Goal: Task Accomplishment & Management: Complete application form

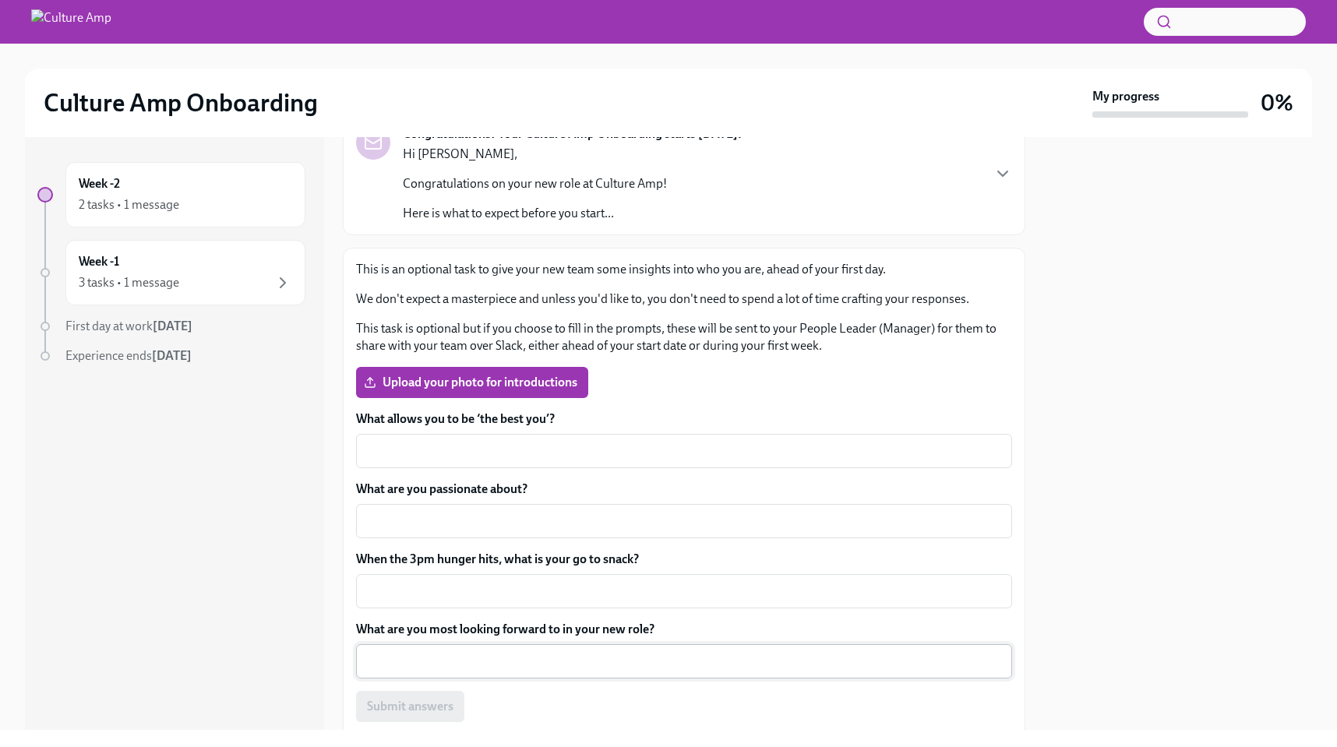
scroll to position [172, 0]
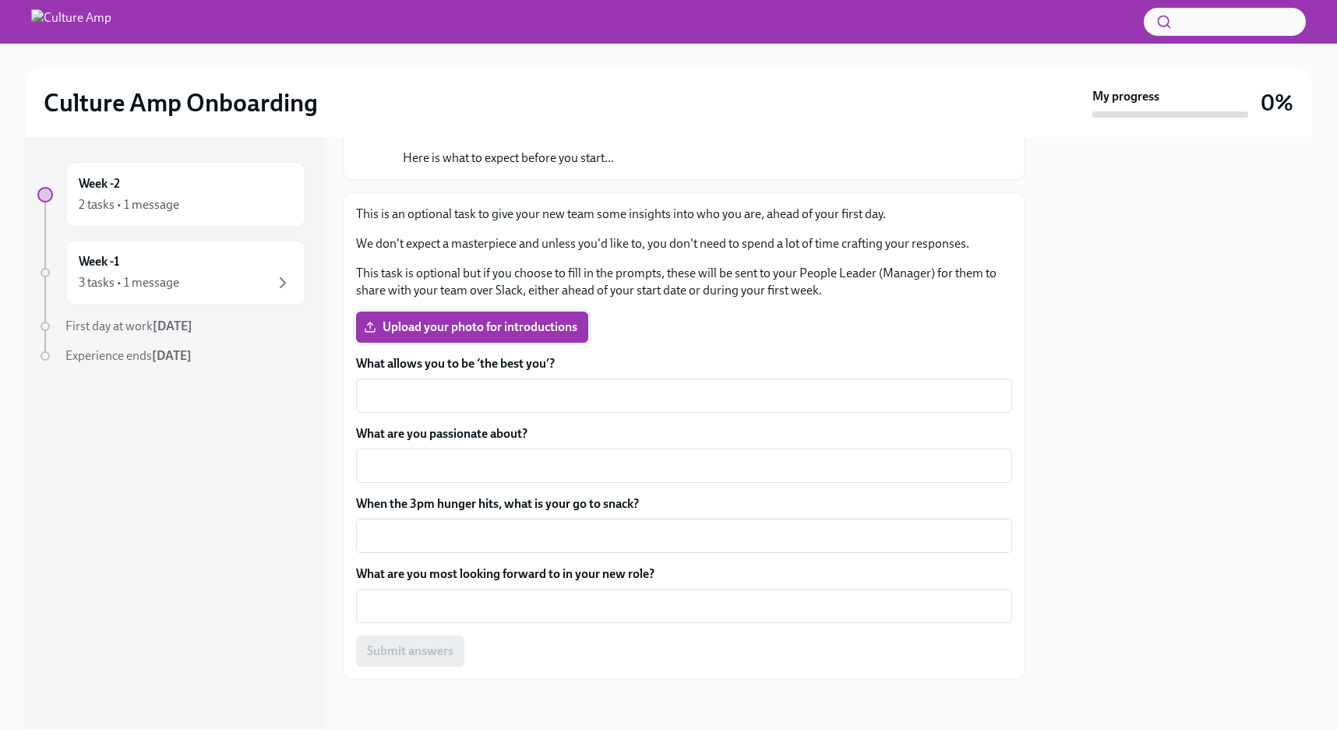
click at [509, 324] on span "Upload your photo for introductions" at bounding box center [472, 327] width 210 height 16
click at [0, 0] on input "Upload your photo for introductions" at bounding box center [0, 0] width 0 height 0
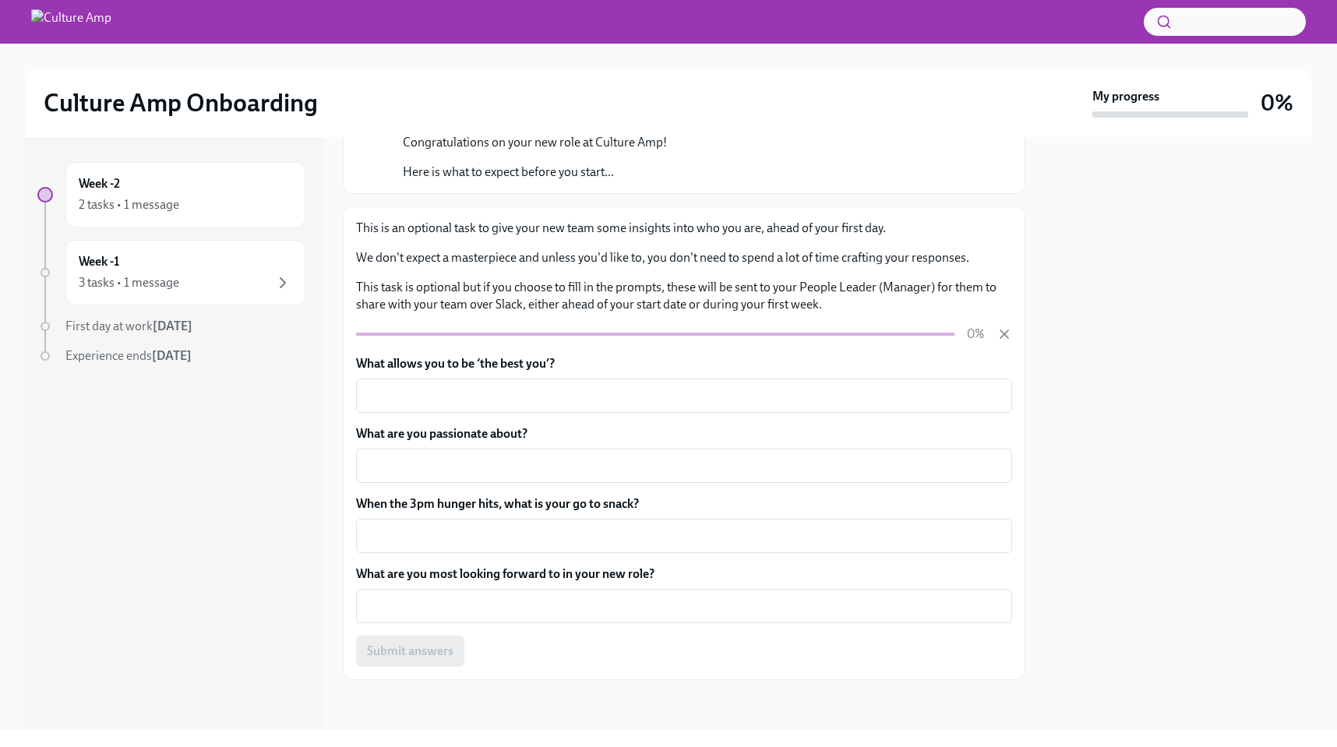
scroll to position [158, 0]
click at [478, 383] on div "x ​" at bounding box center [684, 396] width 656 height 34
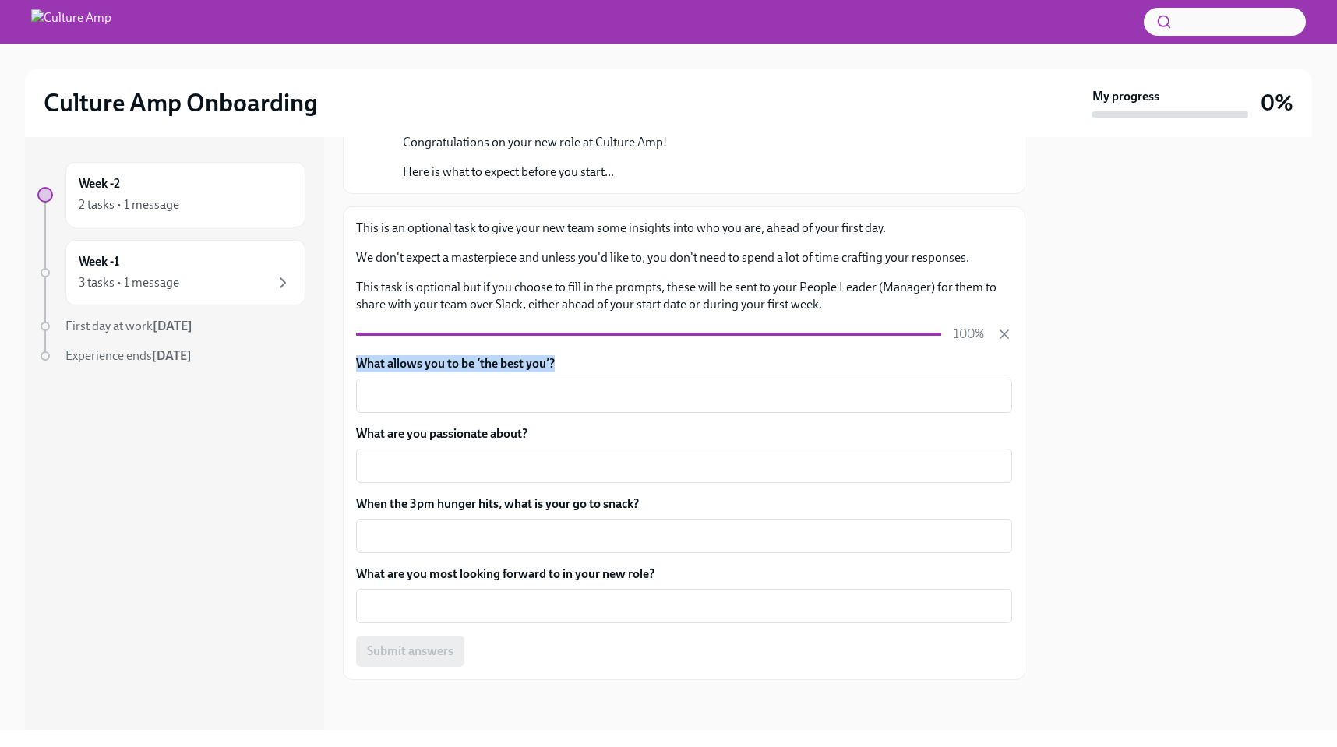
drag, startPoint x: 570, startPoint y: 369, endPoint x: 355, endPoint y: 369, distance: 215.1
click at [355, 369] on div "This is an optional task to give your new team some insights into who you are, …" at bounding box center [684, 443] width 683 height 474
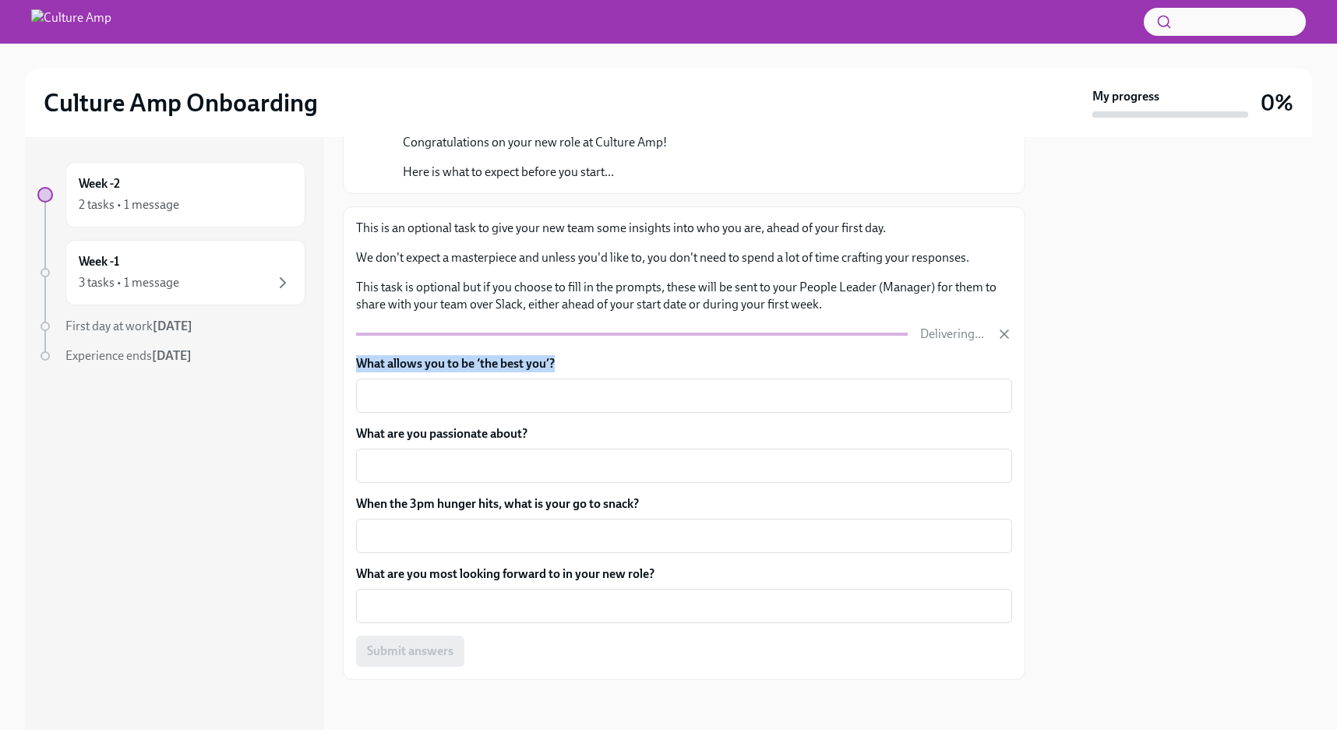
copy label "What allows you to be ‘the best you’?"
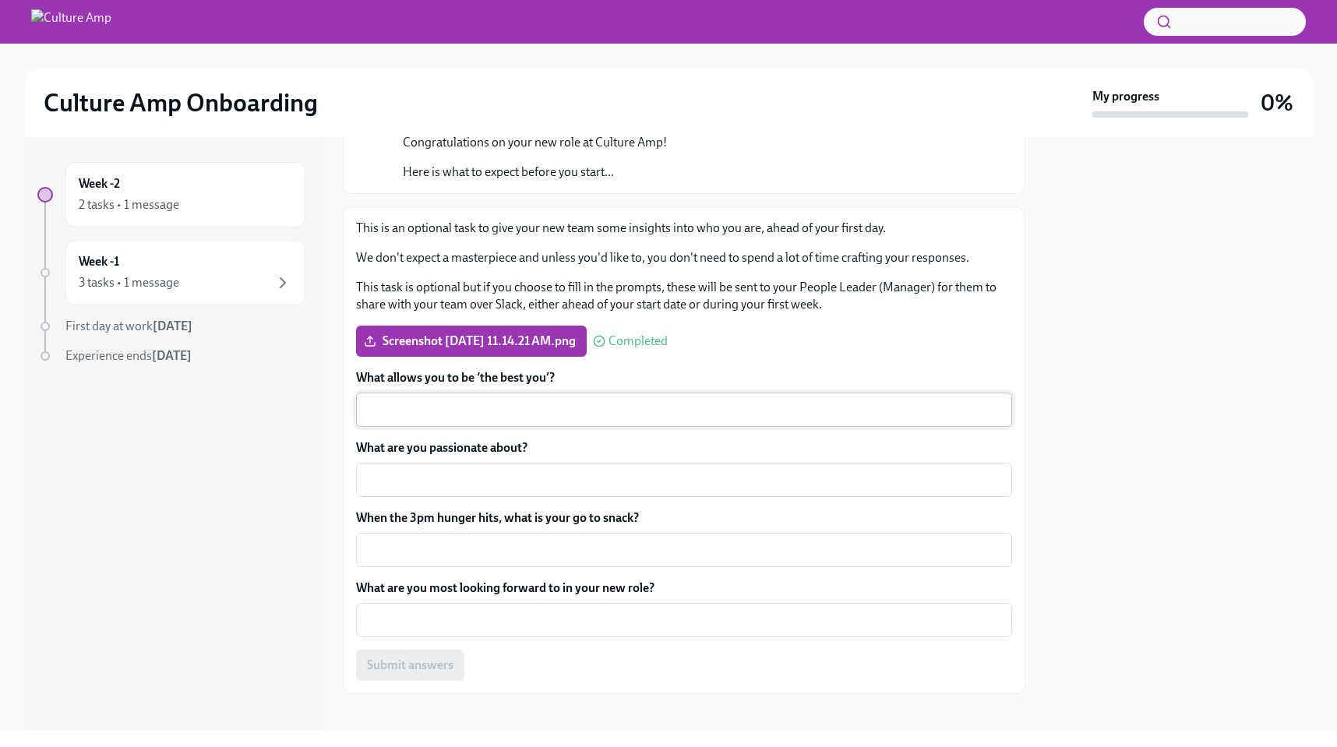
click at [571, 403] on textarea "What allows you to be ‘the best you’?" at bounding box center [683, 410] width 637 height 19
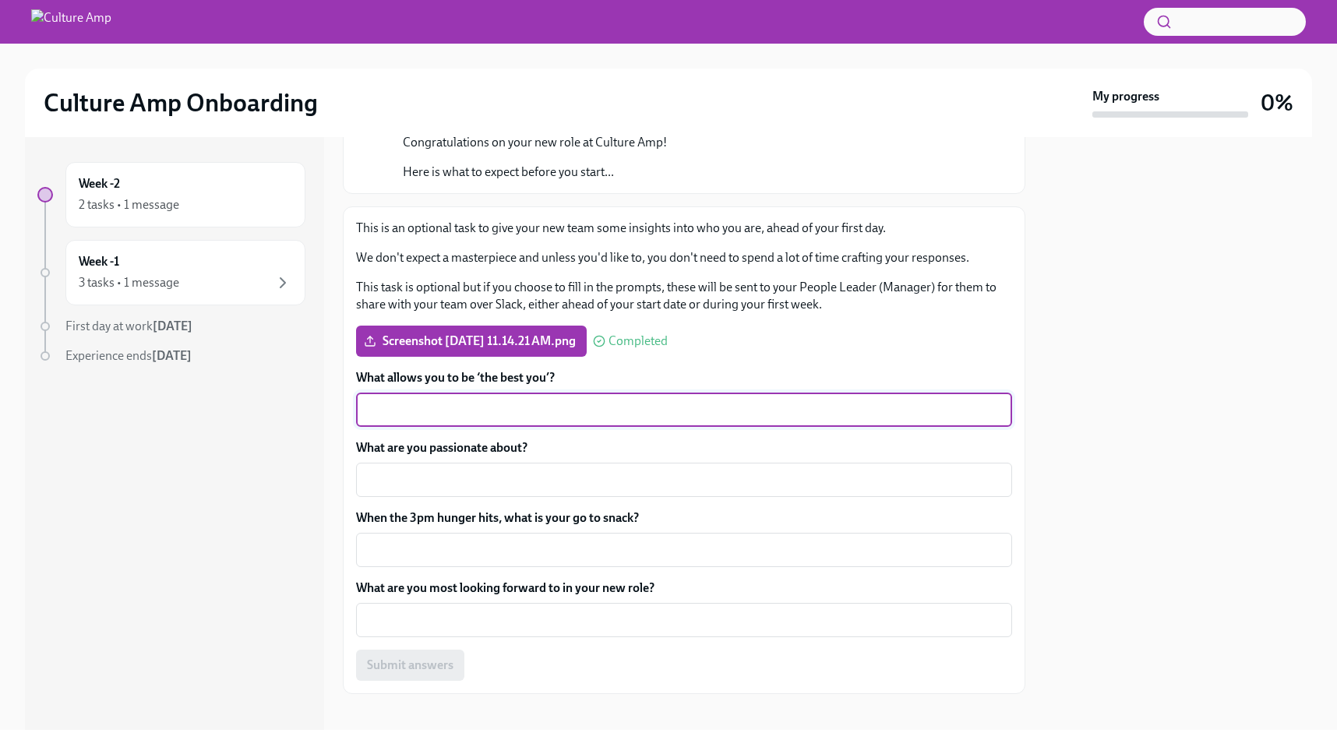
paste textarea "A team that feels like a pub trivia crew — everyone bringing their unique skill…"
click at [592, 408] on textarea "A team that feels like a pub trivia crew — everyone bringing their unique skill…" at bounding box center [683, 410] width 637 height 19
click at [951, 432] on div "What allows you to be ‘the best you’? A team that feels like a pub trivia crew …" at bounding box center [684, 525] width 656 height 312
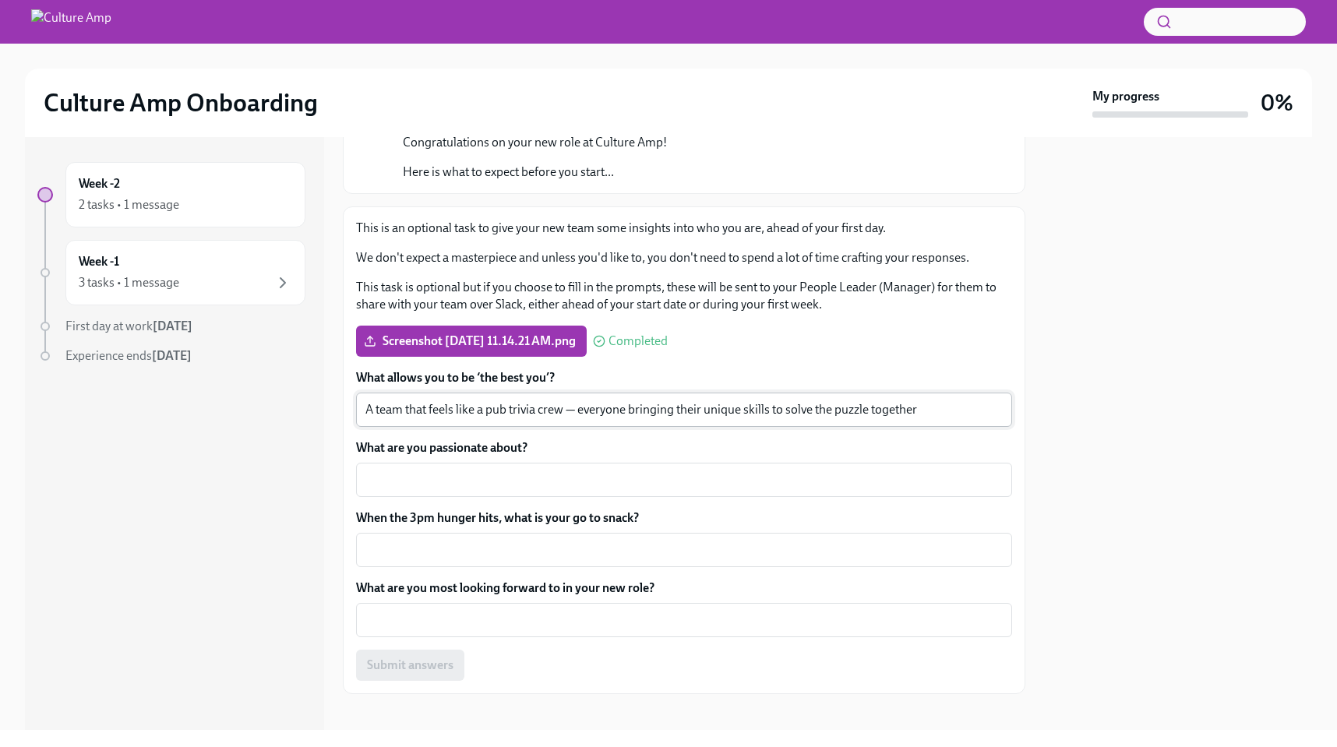
click at [931, 411] on textarea "A team that feels like a pub trivia crew — everyone bringing their unique skill…" at bounding box center [683, 410] width 637 height 19
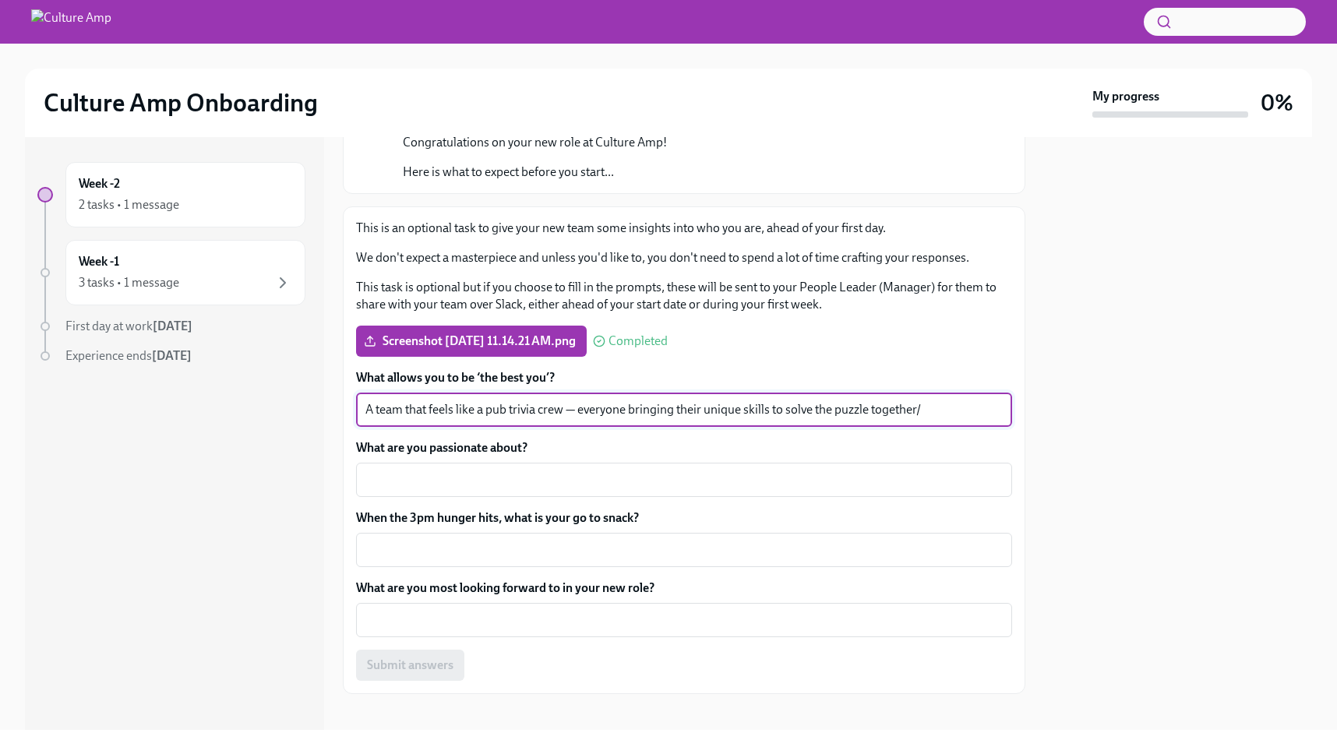
type textarea "A team that feels like a pub trivia crew — everyone bringing their unique skill…"
click at [583, 439] on div "What allows you to be ‘the best you’? A team that feels like a pub trivia crew …" at bounding box center [684, 525] width 656 height 312
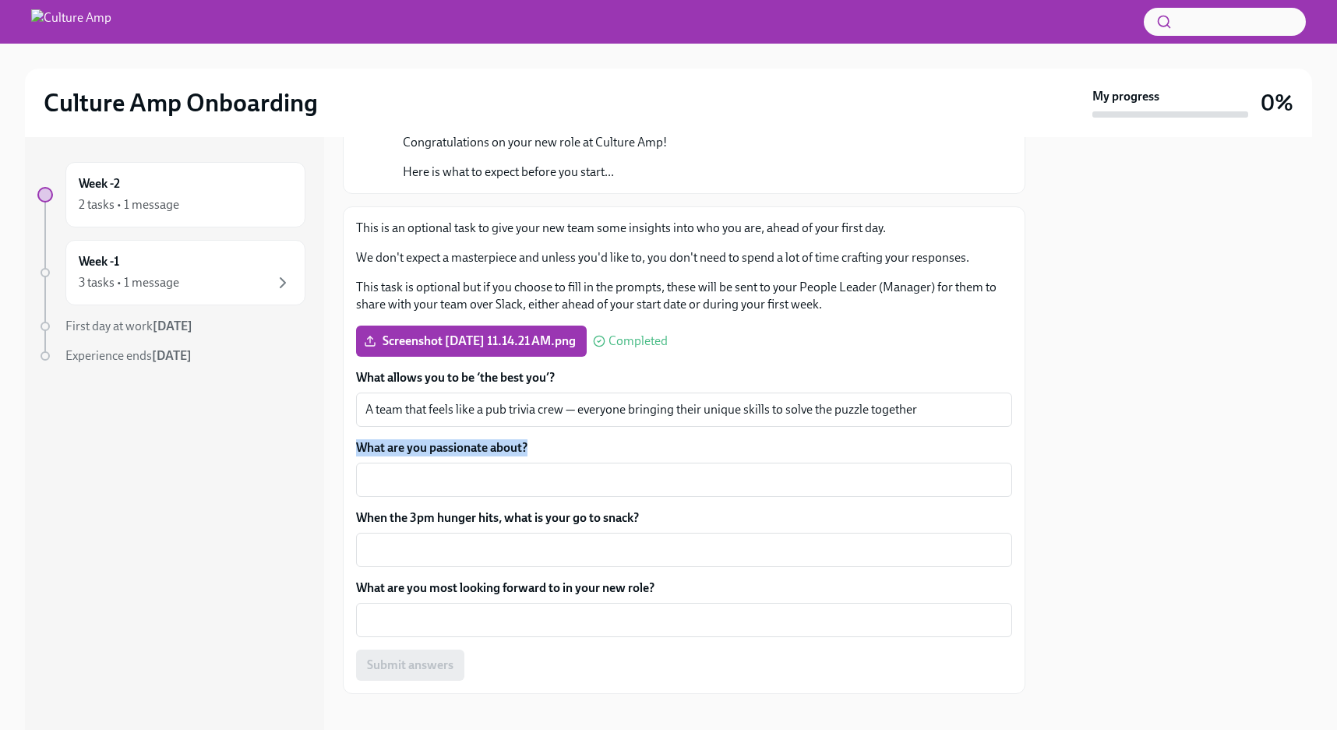
drag, startPoint x: 570, startPoint y: 446, endPoint x: 357, endPoint y: 449, distance: 212.7
click at [358, 448] on label "What are you passionate about?" at bounding box center [684, 447] width 656 height 17
click at [365, 471] on textarea "What are you passionate about?" at bounding box center [683, 480] width 637 height 19
click at [529, 442] on label "What are you passionate about?" at bounding box center [684, 447] width 656 height 17
click at [529, 471] on textarea "What are you passionate about?" at bounding box center [683, 480] width 637 height 19
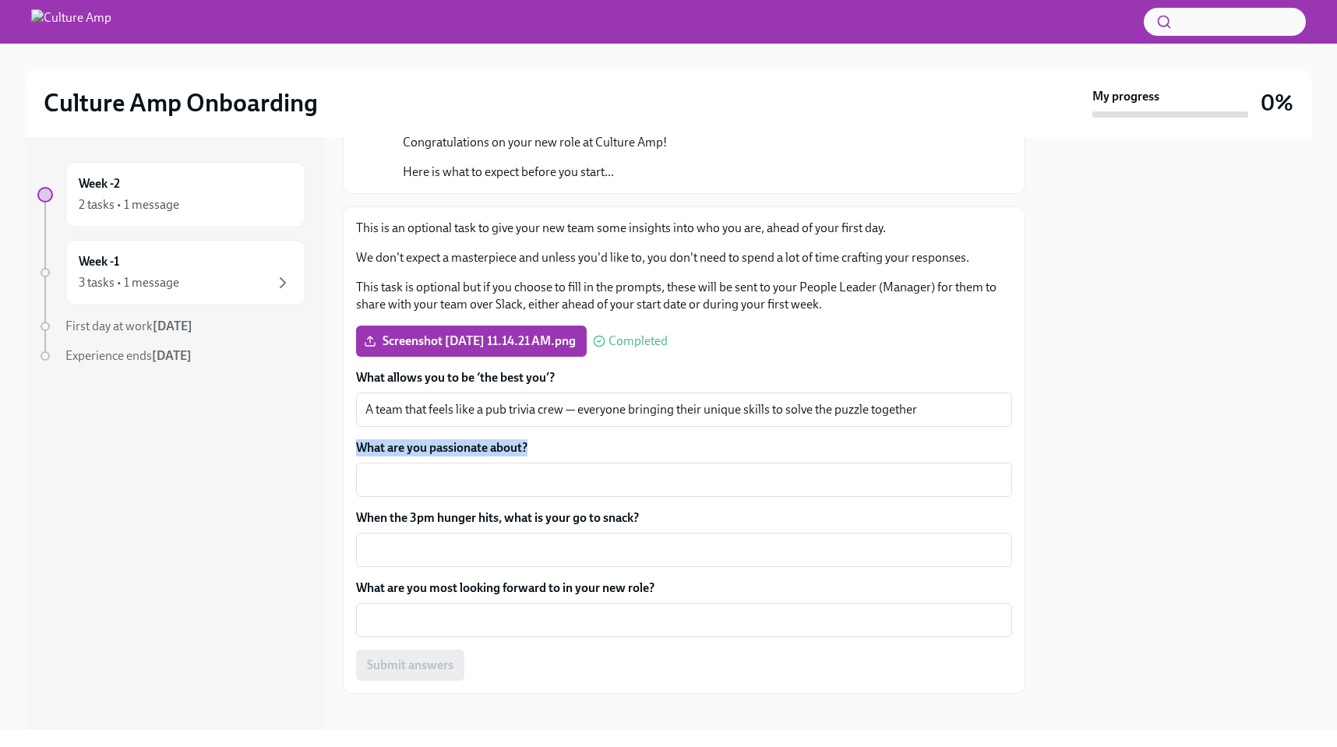
drag, startPoint x: 548, startPoint y: 436, endPoint x: 537, endPoint y: 445, distance: 14.4
click at [537, 445] on div "What allows you to be ‘the best you’? A team that feels like a pub trivia crew …" at bounding box center [684, 525] width 656 height 312
copy label "What are you passionate about?"
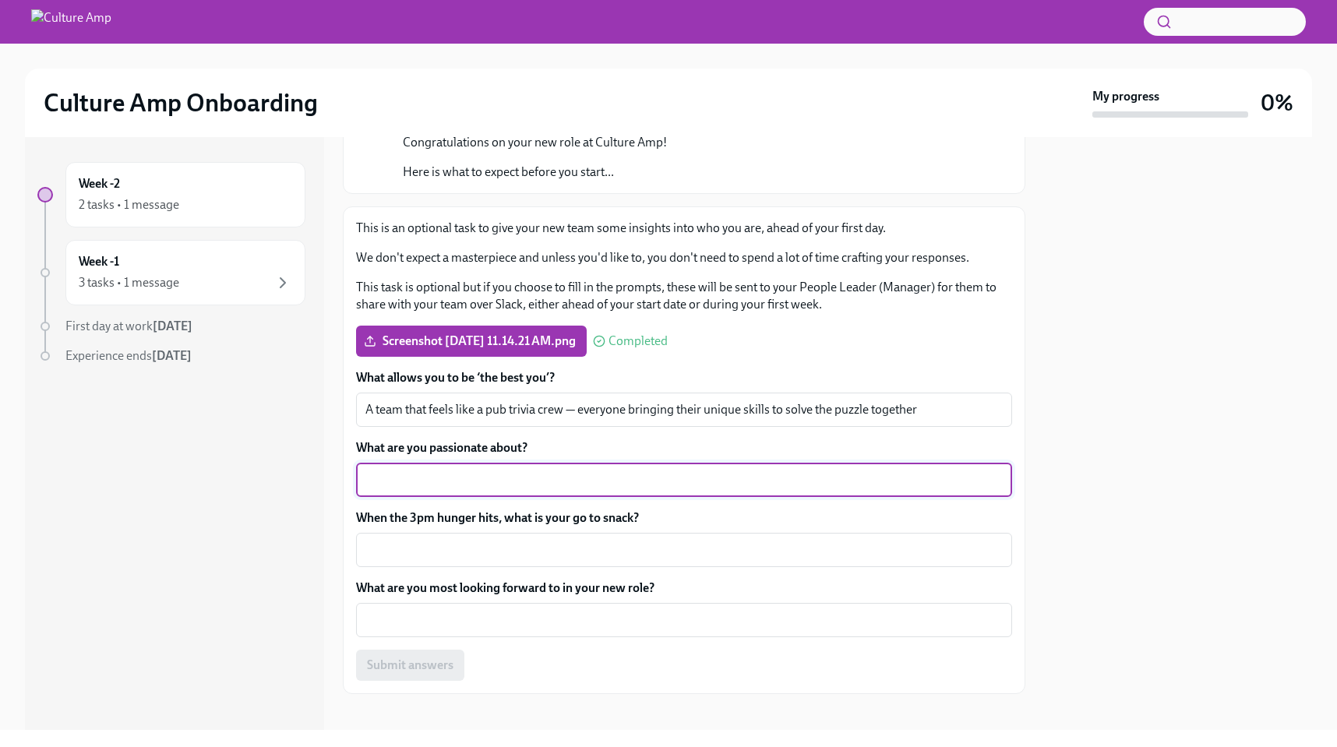
click at [517, 477] on textarea "What are you passionate about?" at bounding box center [683, 480] width 637 height 19
paste textarea "Finding the hidden bottlenecks that frustrate people and building smart fixes"
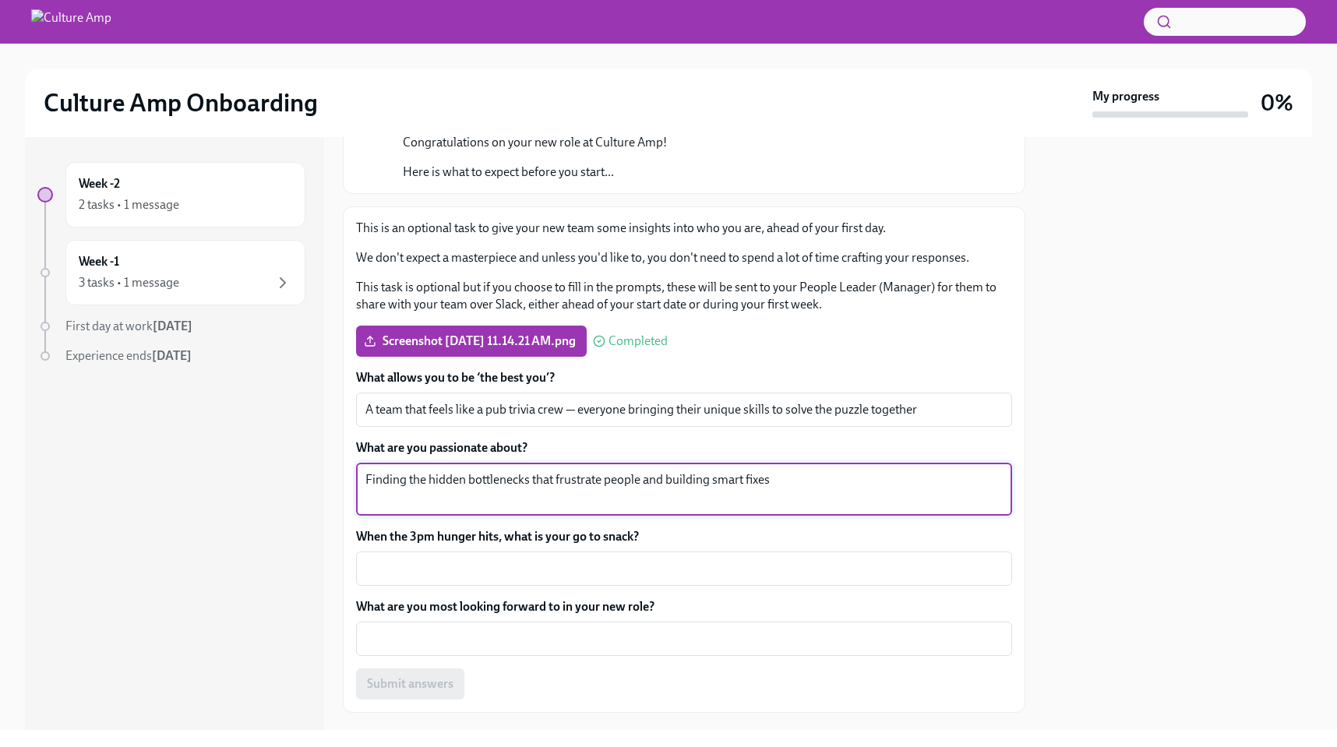
click at [365, 498] on div "Finding the hidden bottlenecks that frustrate people and building smart fixes x…" at bounding box center [684, 489] width 656 height 53
drag, startPoint x: 777, startPoint y: 502, endPoint x: 257, endPoint y: 462, distance: 521.3
click at [257, 462] on div "Week -2 2 tasks • 1 message Week -1 3 tasks • 1 message First day at work [DATE…" at bounding box center [668, 433] width 1287 height 593
paste textarea "e"
click at [365, 492] on textarea "Finding the hidden bottlenecks that frustrate people and building smart fixes" at bounding box center [683, 489] width 637 height 37
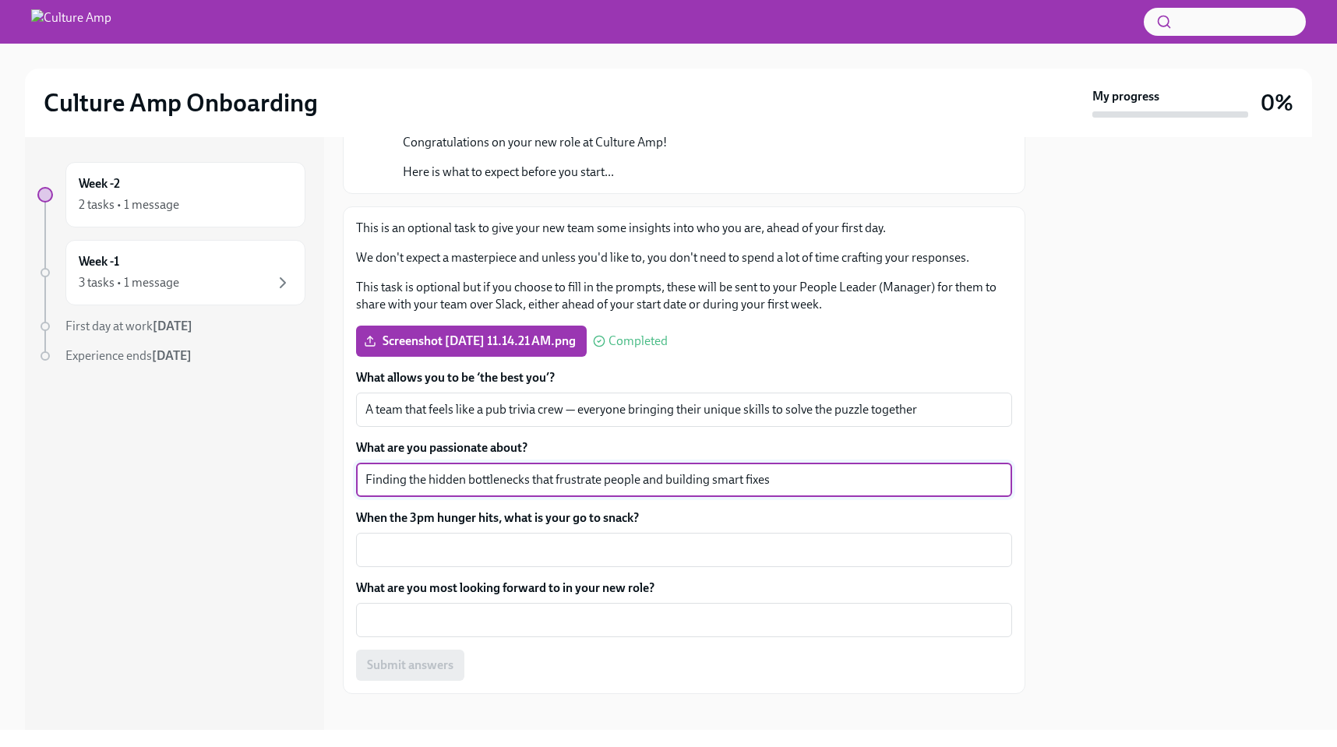
click at [814, 480] on textarea "Finding the hidden bottlenecks that frustrate people and building smart fixes" at bounding box center [683, 480] width 637 height 19
type textarea "Finding the hidden bottlenecks that frustrate people and building smart fixes."
click at [715, 542] on textarea "When the 3pm hunger hits, what is your go to snack?" at bounding box center [683, 550] width 637 height 19
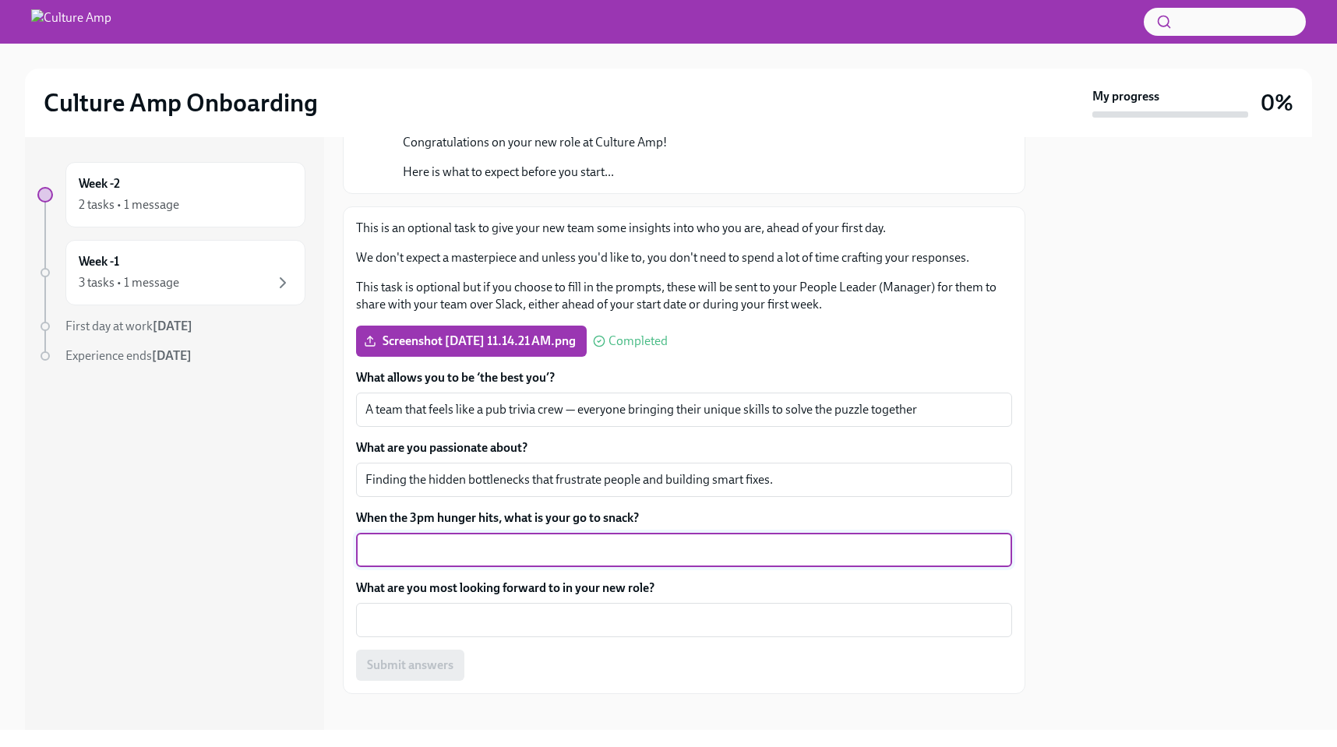
click at [674, 522] on label "When the 3pm hunger hits, what is your go to snack?" at bounding box center [684, 518] width 656 height 17
click at [674, 541] on textarea "When the 3pm hunger hits, what is your go to snack?" at bounding box center [683, 550] width 637 height 19
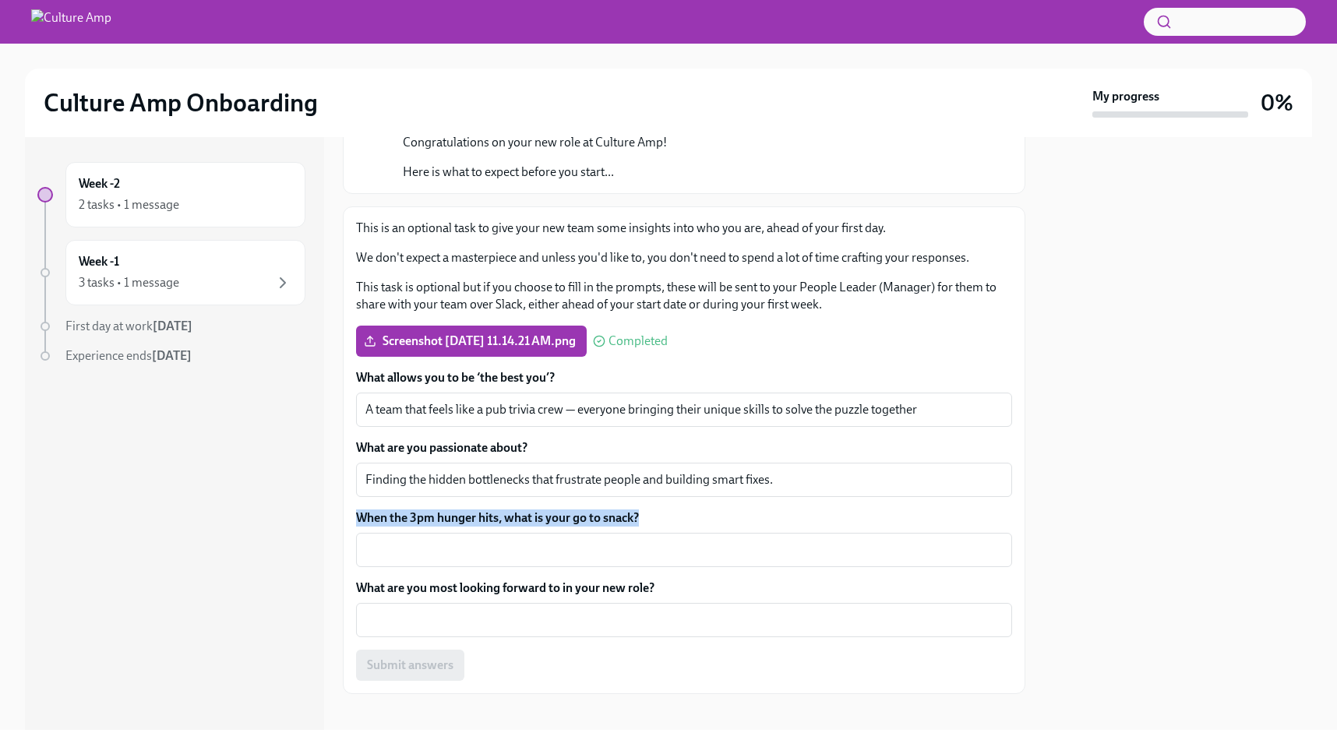
drag, startPoint x: 701, startPoint y: 519, endPoint x: 357, endPoint y: 519, distance: 344.4
click at [358, 519] on label "When the 3pm hunger hits, what is your go to snack?" at bounding box center [684, 518] width 656 height 17
click at [365, 541] on textarea "When the 3pm hunger hits, what is your go to snack?" at bounding box center [683, 550] width 637 height 19
drag, startPoint x: 659, startPoint y: 520, endPoint x: 357, endPoint y: 517, distance: 302.4
click at [357, 517] on label "When the 3pm hunger hits, what is your go to snack?" at bounding box center [684, 518] width 656 height 17
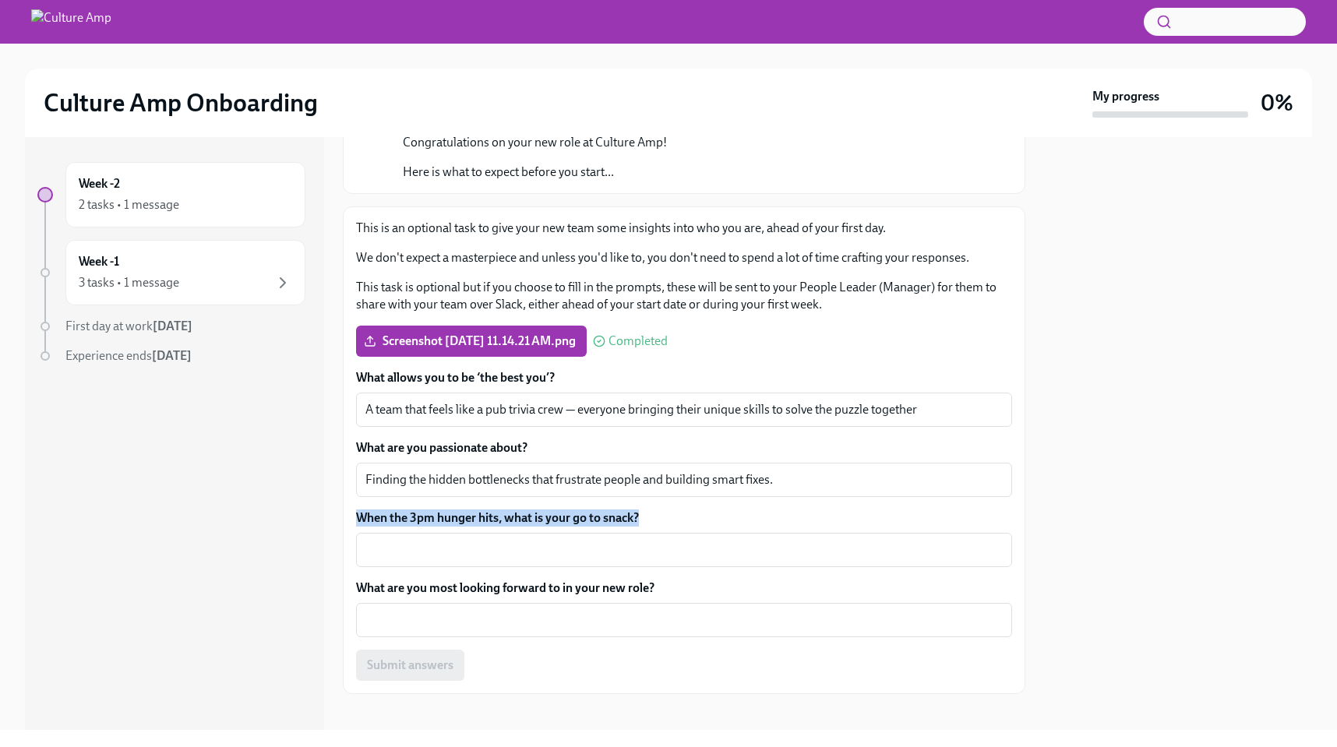
click at [365, 541] on textarea "When the 3pm hunger hits, what is your go to snack?" at bounding box center [683, 550] width 637 height 19
drag, startPoint x: 644, startPoint y: 517, endPoint x: 365, endPoint y: 515, distance: 279.0
click at [361, 517] on label "When the 3pm hunger hits, what is your go to snack?" at bounding box center [684, 518] width 656 height 17
click at [365, 541] on textarea "When the 3pm hunger hits, what is your go to snack?" at bounding box center [683, 550] width 637 height 19
drag, startPoint x: 356, startPoint y: 515, endPoint x: 648, endPoint y: 523, distance: 292.3
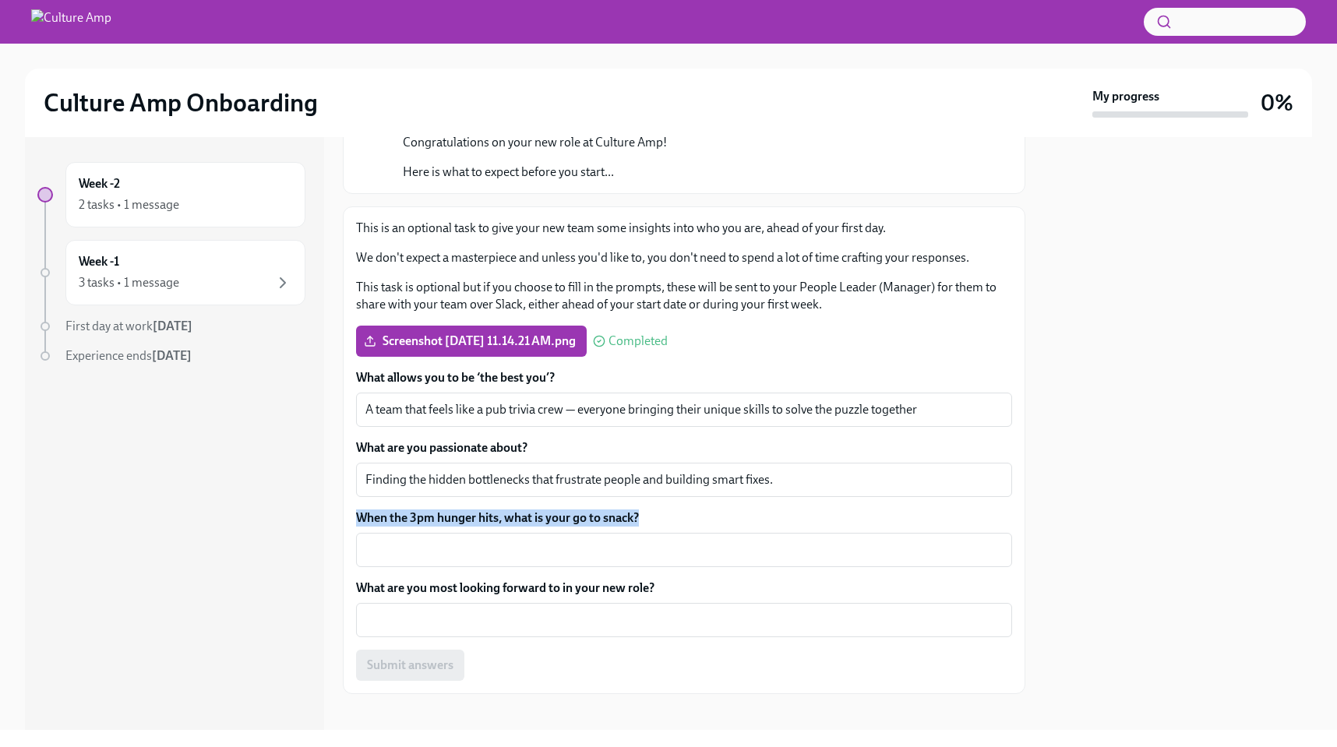
click at [648, 523] on label "When the 3pm hunger hits, what is your go to snack?" at bounding box center [684, 518] width 656 height 17
click at [648, 541] on textarea "When the 3pm hunger hits, what is your go to snack?" at bounding box center [683, 550] width 637 height 19
click at [637, 517] on label "When the 3pm hunger hits, what is your go to snack?" at bounding box center [684, 518] width 656 height 17
click at [637, 541] on textarea "When the 3pm hunger hits, what is your go to snack?" at bounding box center [683, 550] width 637 height 19
drag, startPoint x: 644, startPoint y: 517, endPoint x: 358, endPoint y: 514, distance: 286.8
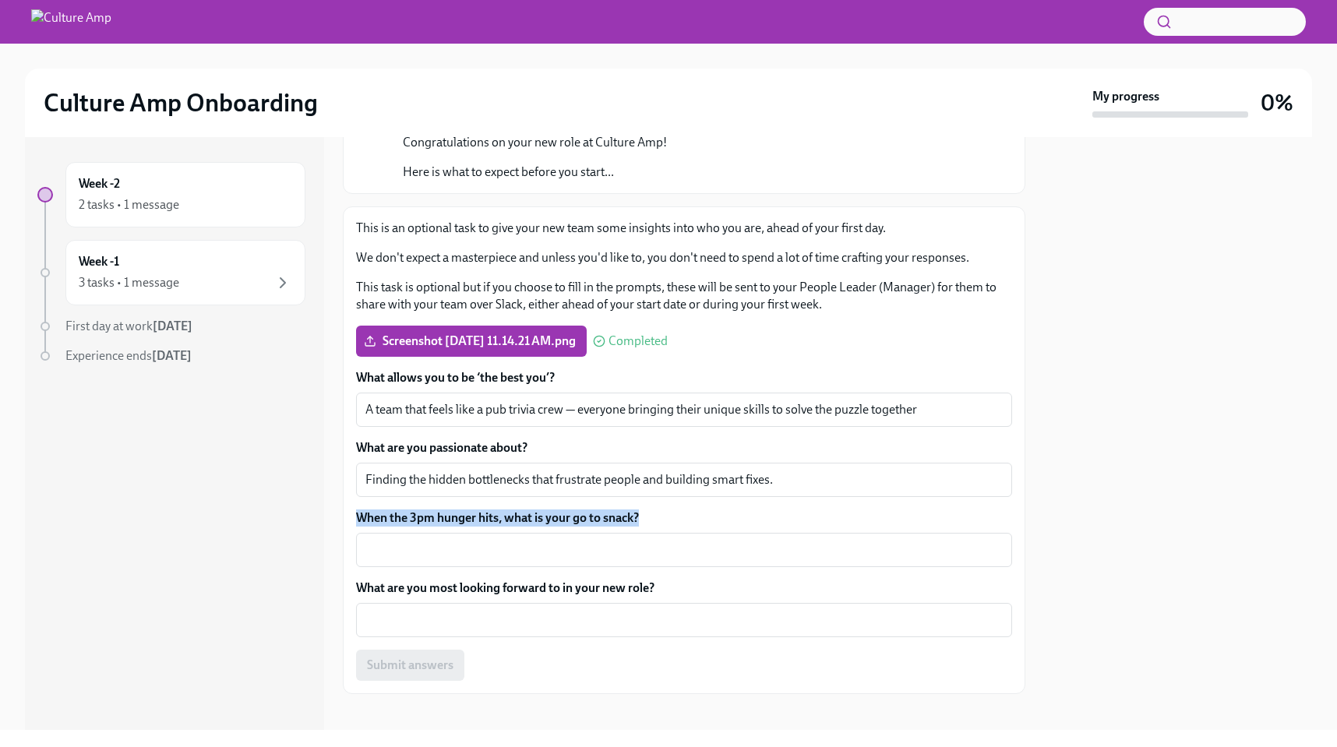
click at [358, 514] on label "When the 3pm hunger hits, what is your go to snack?" at bounding box center [684, 518] width 656 height 17
click at [365, 541] on textarea "When the 3pm hunger hits, what is your go to snack?" at bounding box center [683, 550] width 637 height 19
copy label "When the 3pm hunger hits, what is your go to snack?"
click at [454, 552] on textarea "When the 3pm hunger hits, what is your go to snack?" at bounding box center [683, 550] width 637 height 19
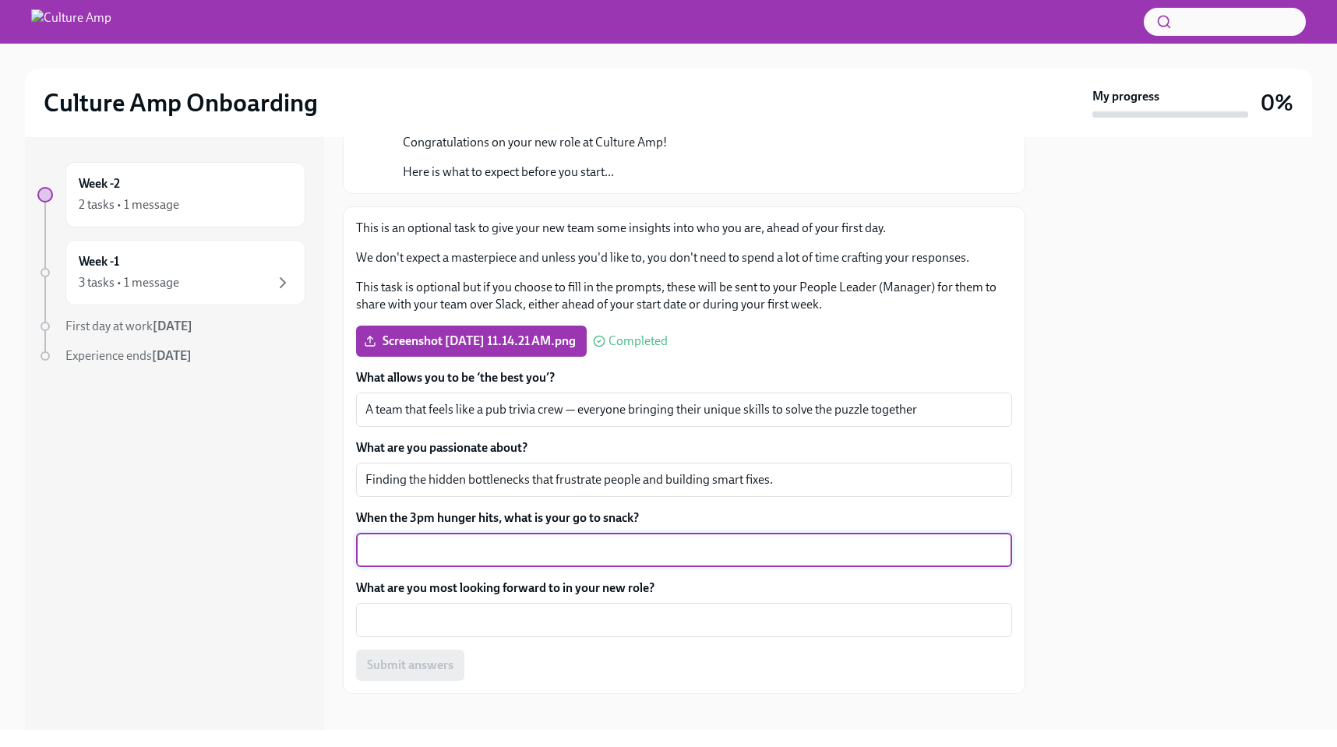
paste textarea "Fruit if I’m being disciplined, chocolate Pocky if I’m being honest."
type textarea "Fruit if I’m being disciplined, chocolate Pocky if I’m being honest."
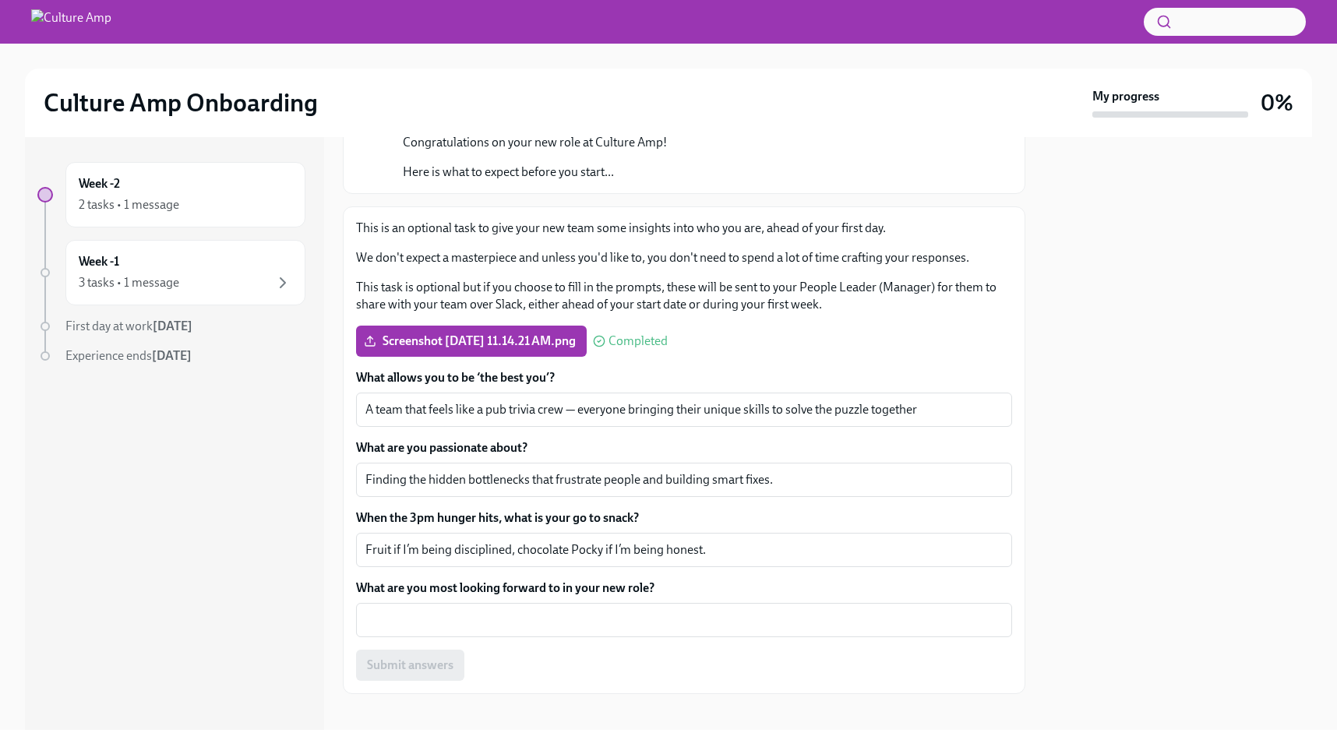
click at [653, 576] on div "What allows you to be ‘the best you’? A team that feels like a pub trivia crew …" at bounding box center [684, 525] width 656 height 312
click at [719, 556] on textarea "Fruit if I’m being disciplined, chocolate Pocky if I’m being honest." at bounding box center [683, 550] width 637 height 19
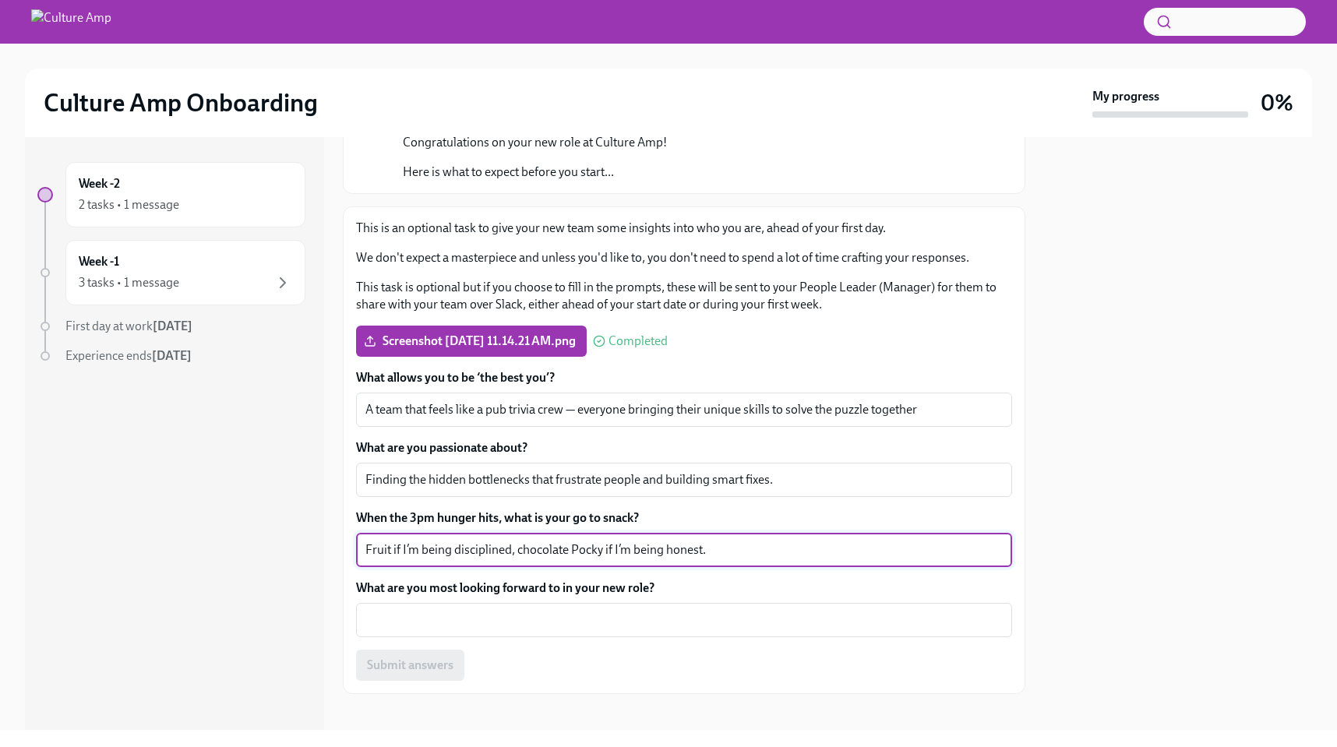
click at [596, 552] on textarea "Fruit if I’m being disciplined, chocolate Pocky if I’m being honest." at bounding box center [683, 550] width 637 height 19
click at [609, 553] on textarea "Fruit if I’m being disciplined, chocolate Pocky if I’m being honest." at bounding box center [683, 550] width 637 height 19
drag, startPoint x: 601, startPoint y: 550, endPoint x: 535, endPoint y: 554, distance: 66.3
click at [516, 555] on textarea "Fruit if I’m being disciplined, chocolate Pocky if I’m being honest." at bounding box center [683, 550] width 637 height 19
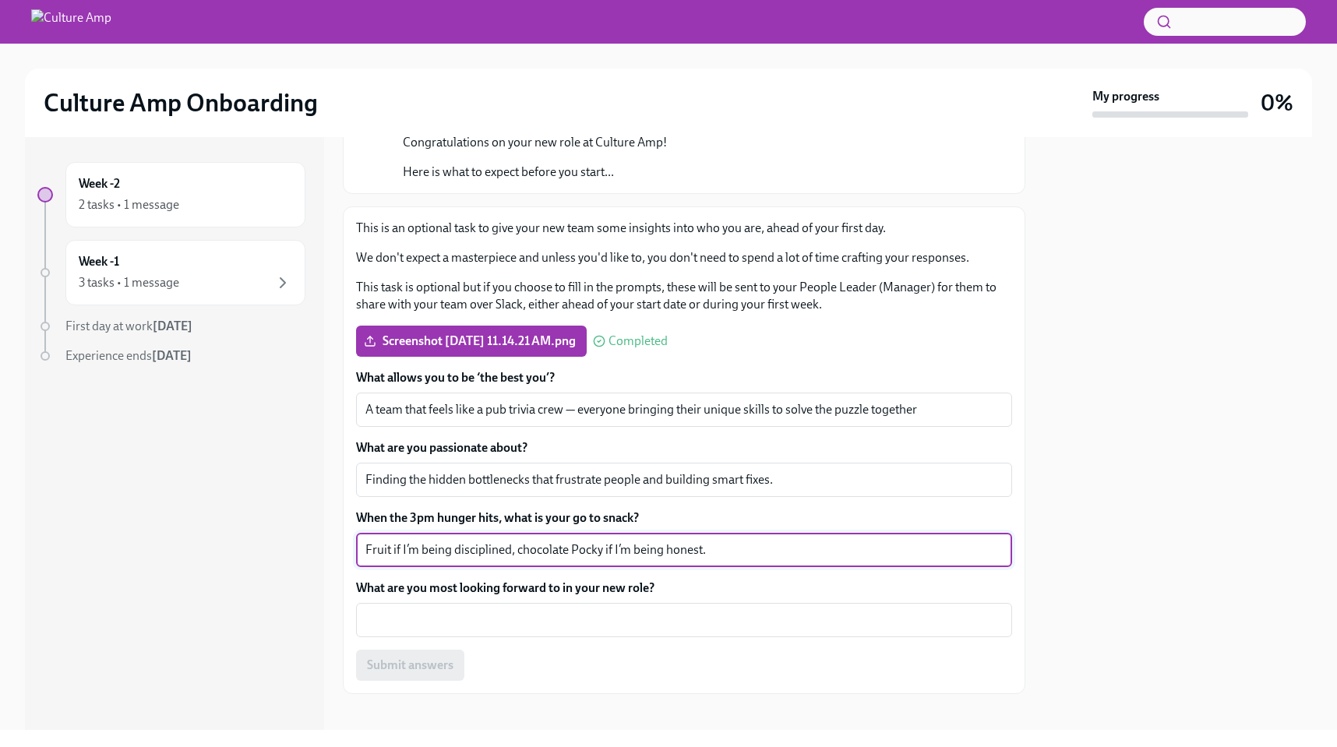
click at [611, 593] on label "What are you most looking forward to in your new role?" at bounding box center [684, 588] width 656 height 17
click at [611, 611] on textarea "What are you most looking forward to in your new role?" at bounding box center [683, 620] width 637 height 19
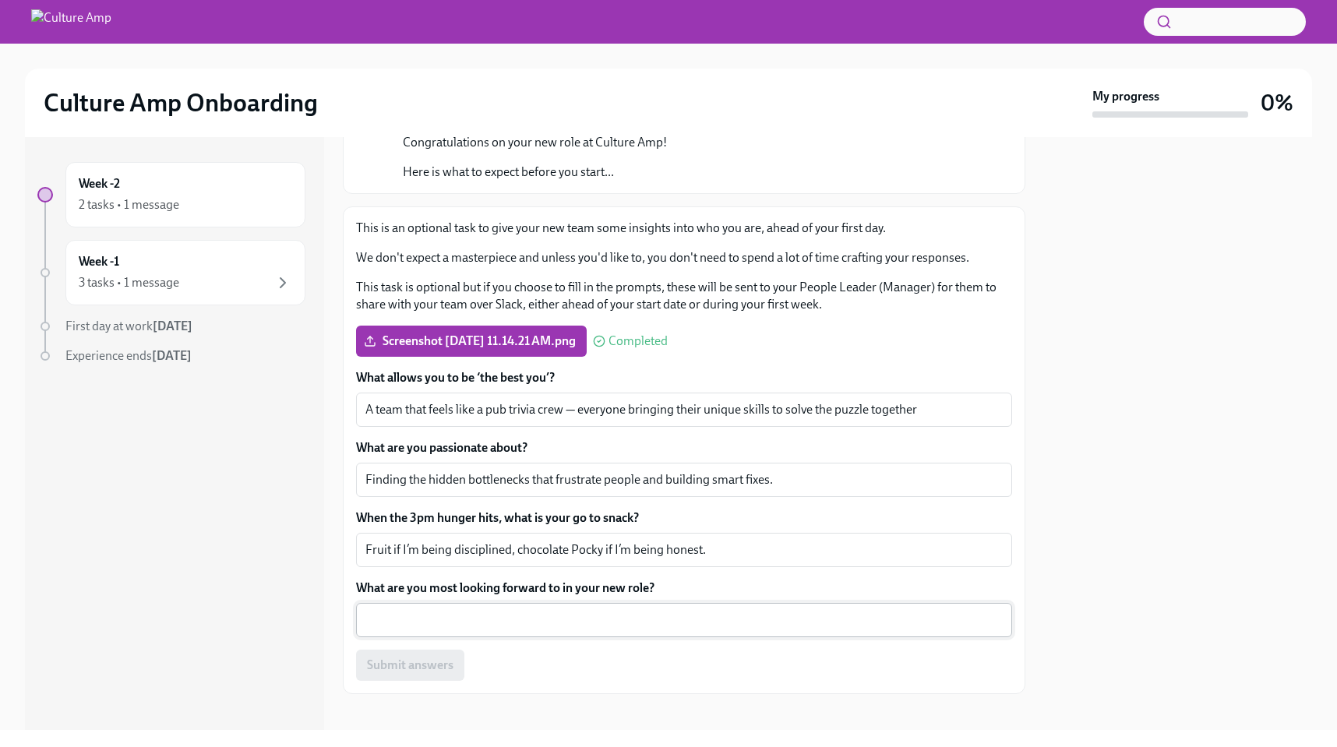
click at [639, 603] on div "x ​" at bounding box center [684, 620] width 656 height 34
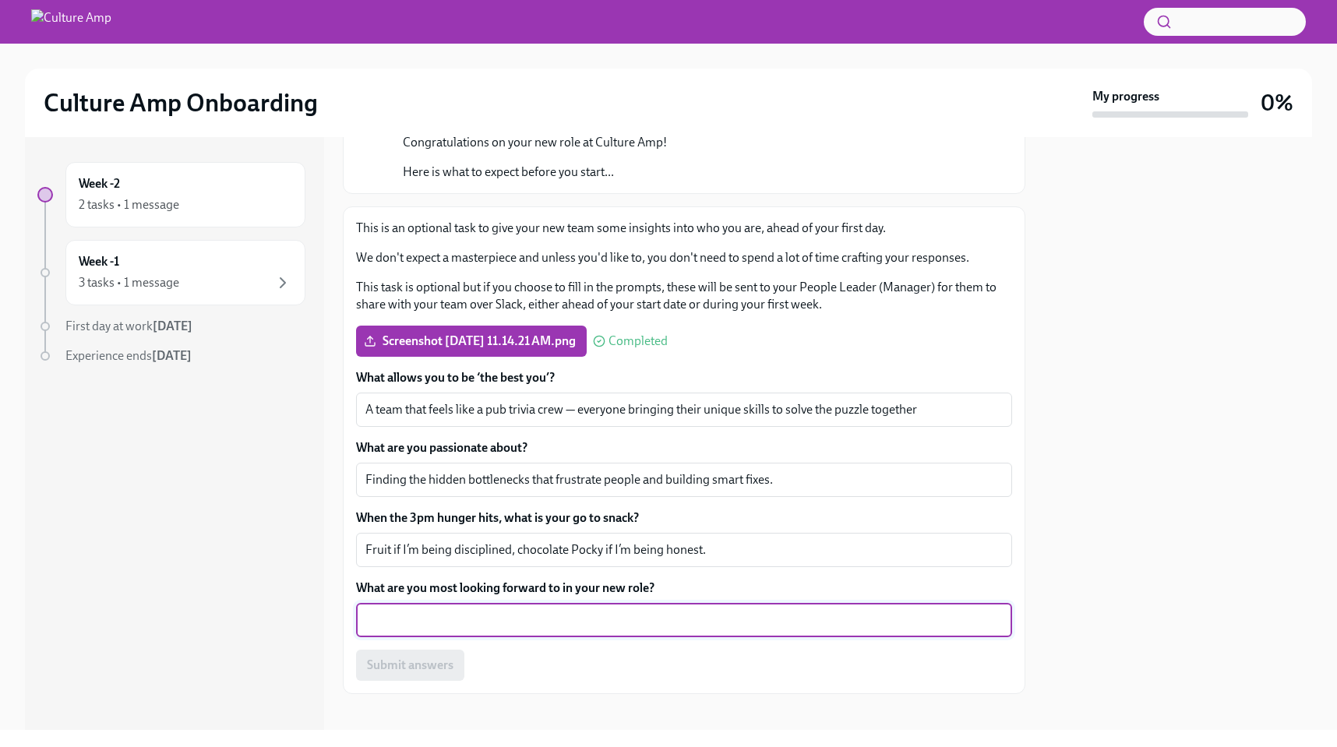
click at [690, 592] on label "What are you most looking forward to in your new role?" at bounding box center [684, 588] width 656 height 17
click at [690, 611] on textarea "What are you most looking forward to in your new role?" at bounding box center [683, 620] width 637 height 19
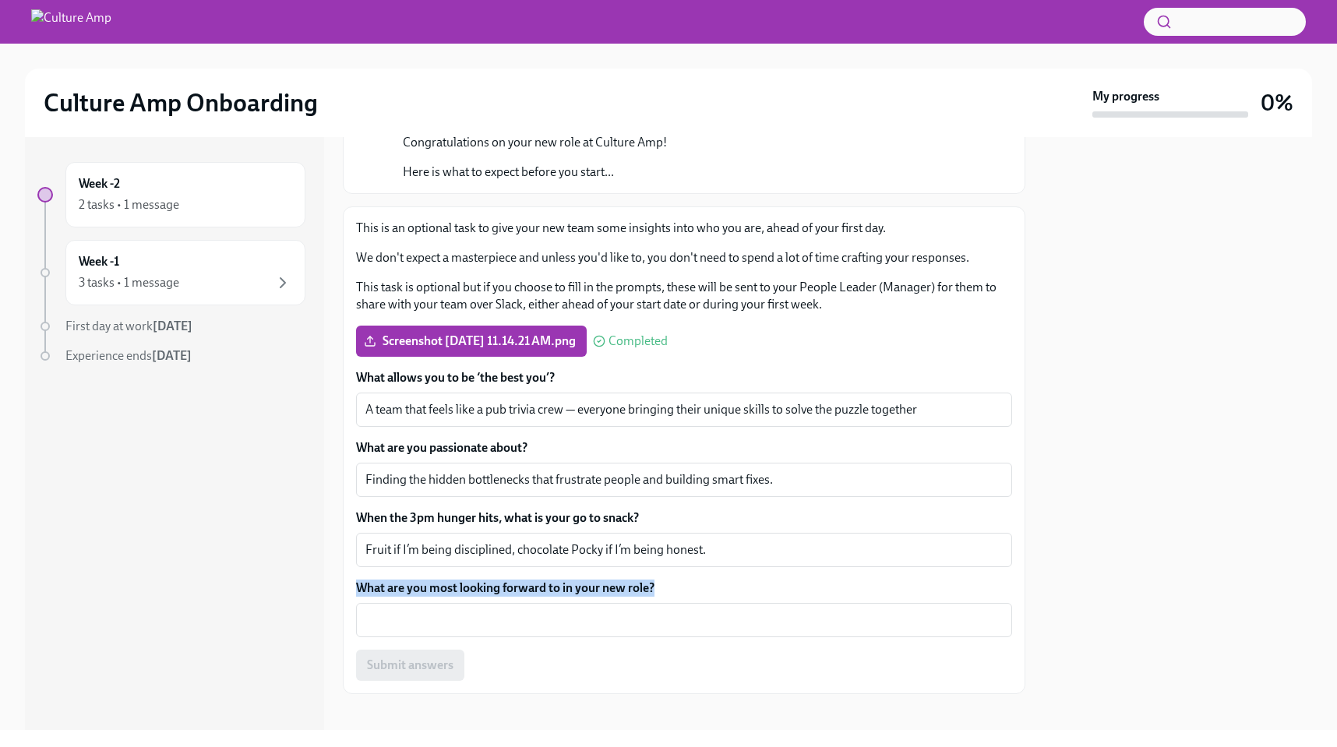
drag, startPoint x: 733, startPoint y: 588, endPoint x: 358, endPoint y: 589, distance: 375.6
click at [358, 589] on label "What are you most looking forward to in your new role?" at bounding box center [684, 588] width 656 height 17
click at [365, 611] on textarea "What are you most looking forward to in your new role?" at bounding box center [683, 620] width 637 height 19
copy label "What are you most looking forward to in your new role?"
click at [563, 614] on textarea "What are you most looking forward to in your new role?" at bounding box center [683, 620] width 637 height 19
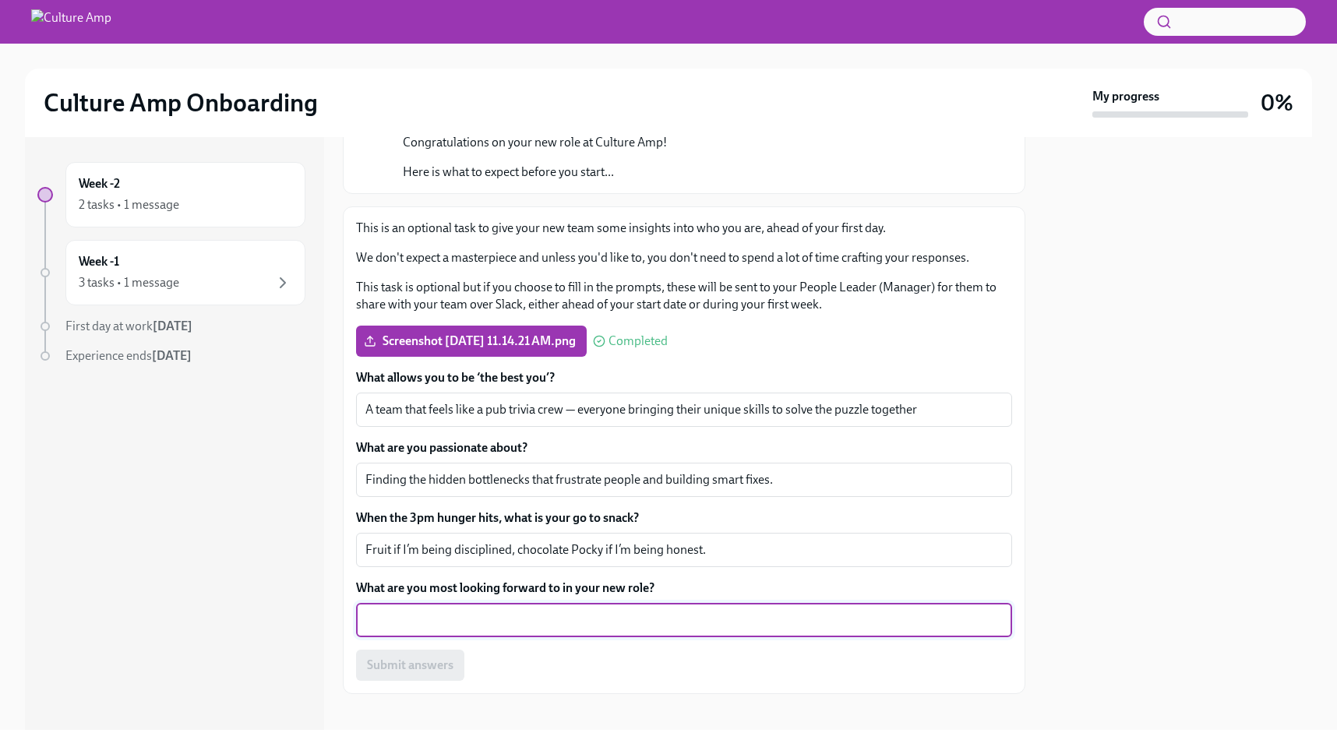
paste textarea "Diving into a fresh challenge, picking up new skills, and connecting with new t…"
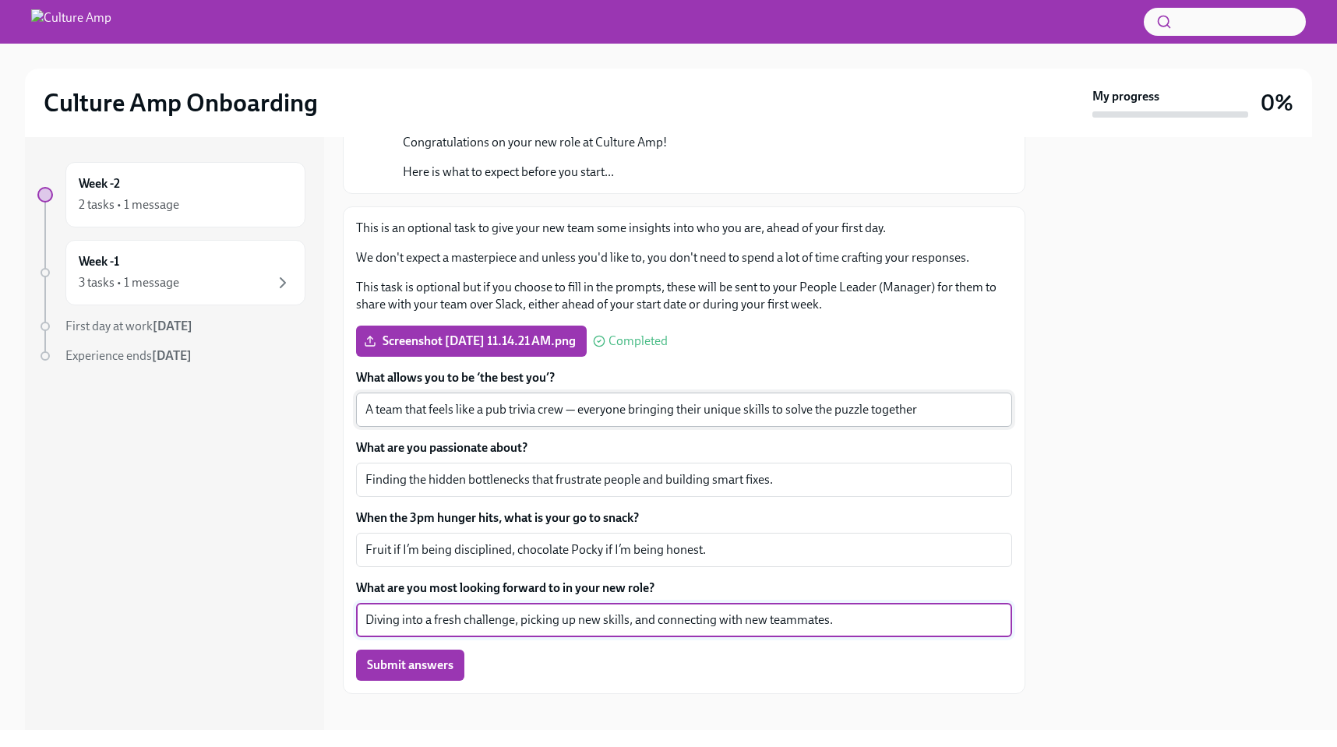
type textarea "Diving into a fresh challenge, picking up new skills, and connecting with new t…"
click at [933, 408] on textarea "A team that feels like a pub trivia crew — everyone bringing their unique skill…" at bounding box center [683, 410] width 637 height 19
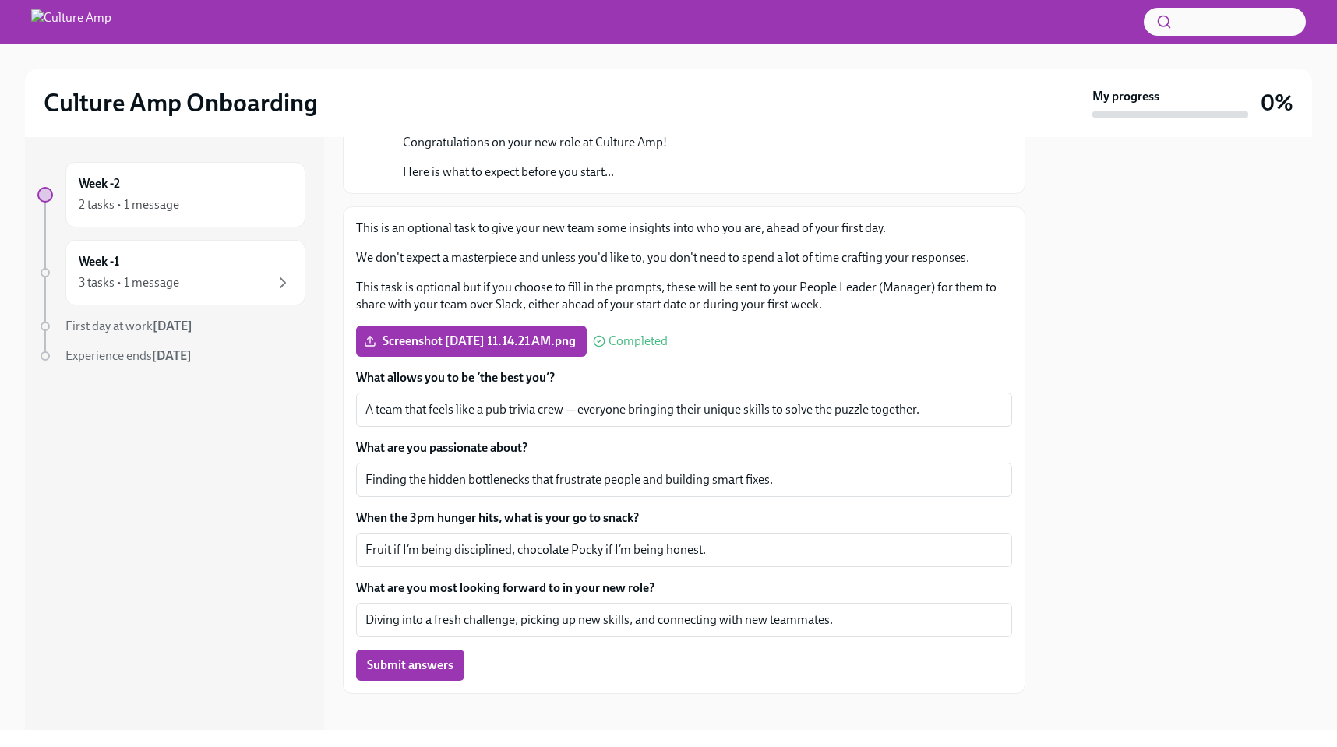
click at [929, 376] on label "What allows you to be ‘the best you’?" at bounding box center [684, 377] width 656 height 17
click at [929, 401] on textarea "A team that feels like a pub trivia crew — everyone bringing their unique skill…" at bounding box center [683, 410] width 637 height 19
click at [772, 669] on div "Submit answers" at bounding box center [684, 665] width 656 height 31
click at [673, 717] on div at bounding box center [684, 719] width 683 height 50
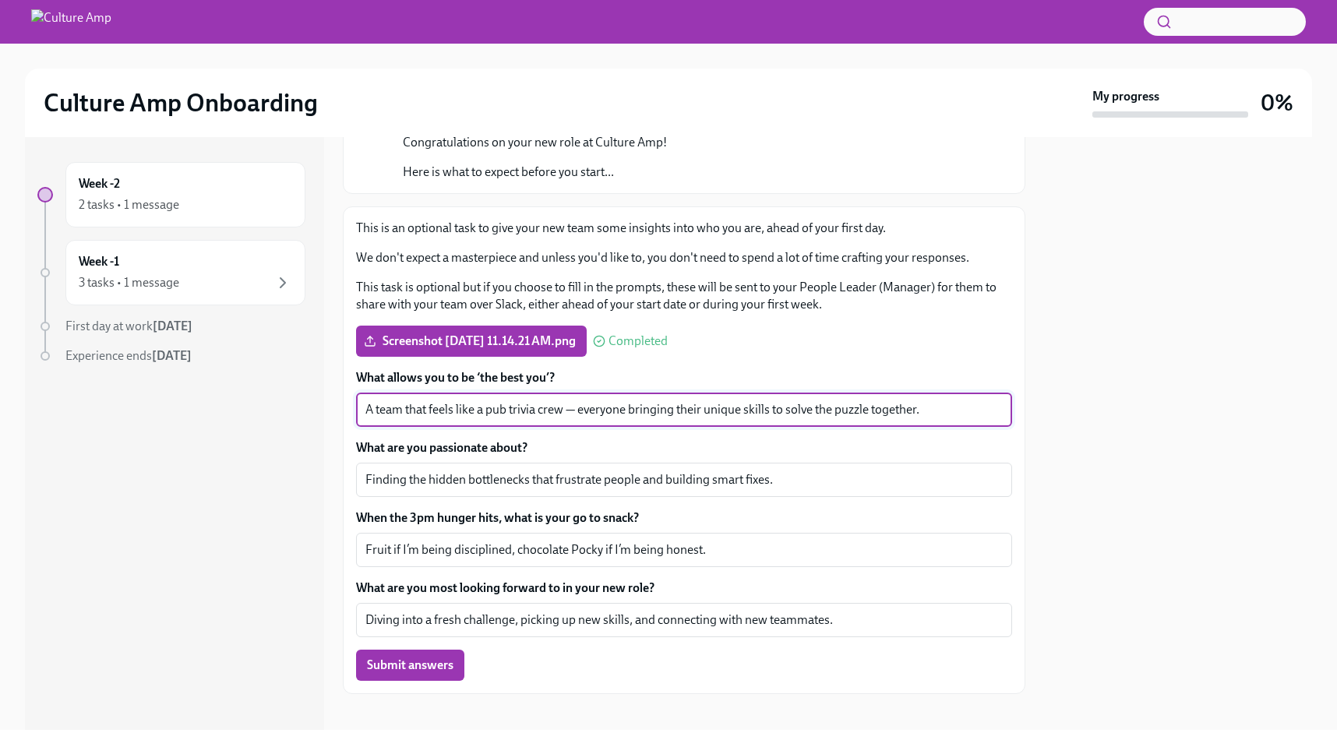
click at [573, 412] on textarea "A team that feels like a pub trivia crew — everyone bringing their unique skill…" at bounding box center [683, 410] width 637 height 19
type textarea "A team that feels like a pub trivia crew everyone bringing their unique skills …"
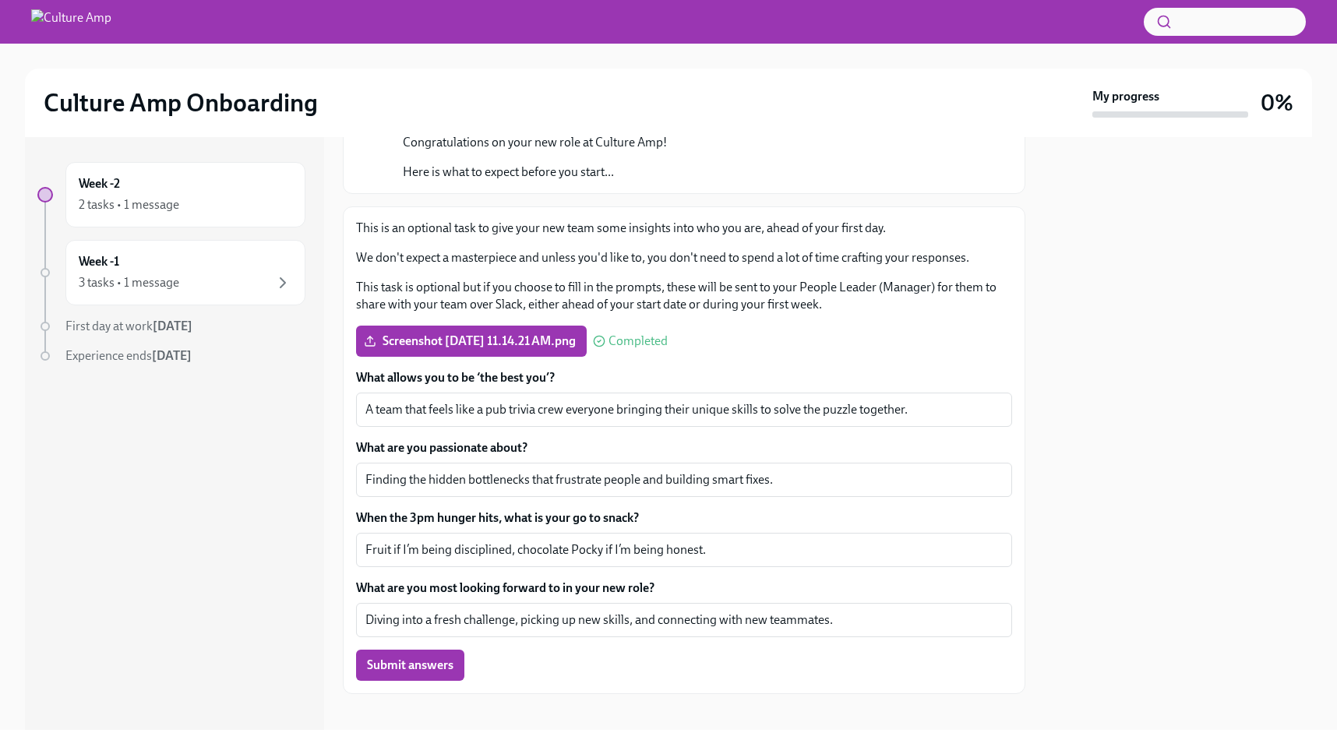
drag, startPoint x: 217, startPoint y: 538, endPoint x: 208, endPoint y: 544, distance: 11.2
click at [217, 539] on div "Week -2 2 tasks • 1 message Week -1 3 tasks • 1 message First day at work [DATE…" at bounding box center [174, 433] width 299 height 593
click at [421, 658] on span "Submit answers" at bounding box center [410, 666] width 86 height 16
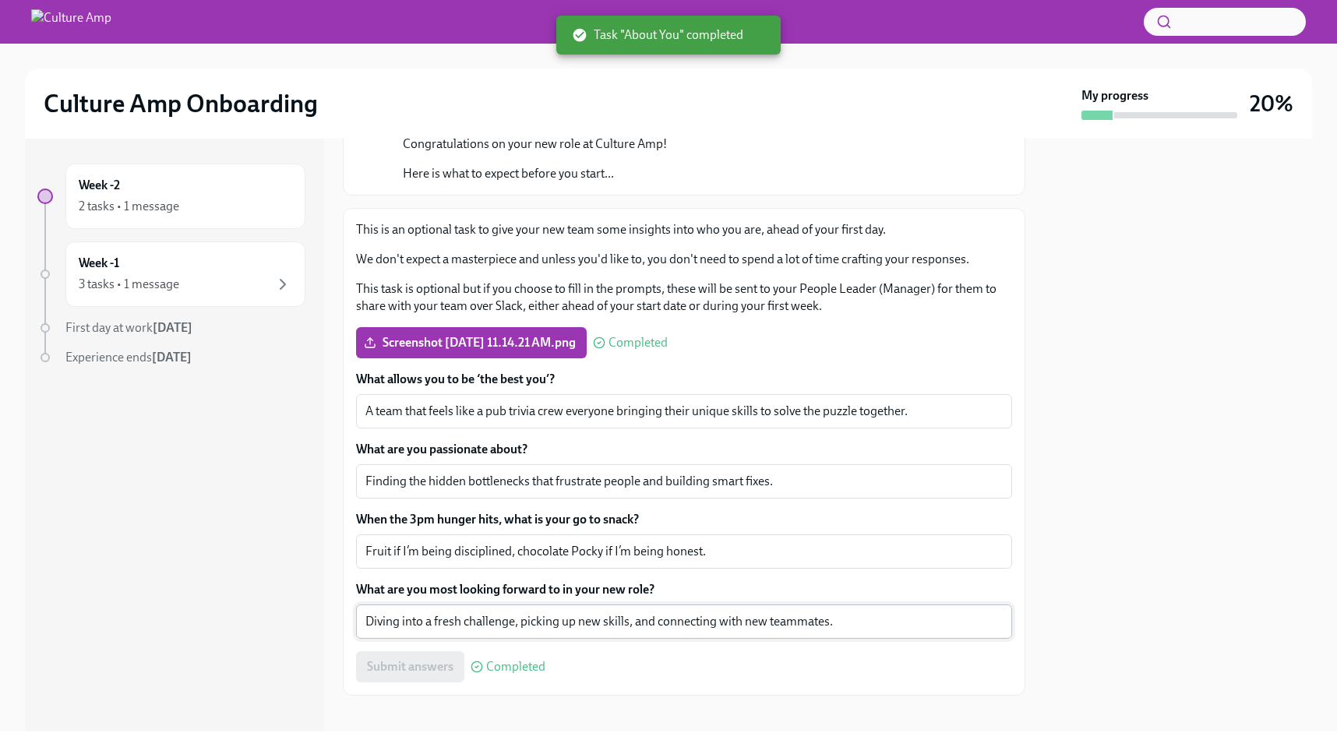
scroll to position [172, 0]
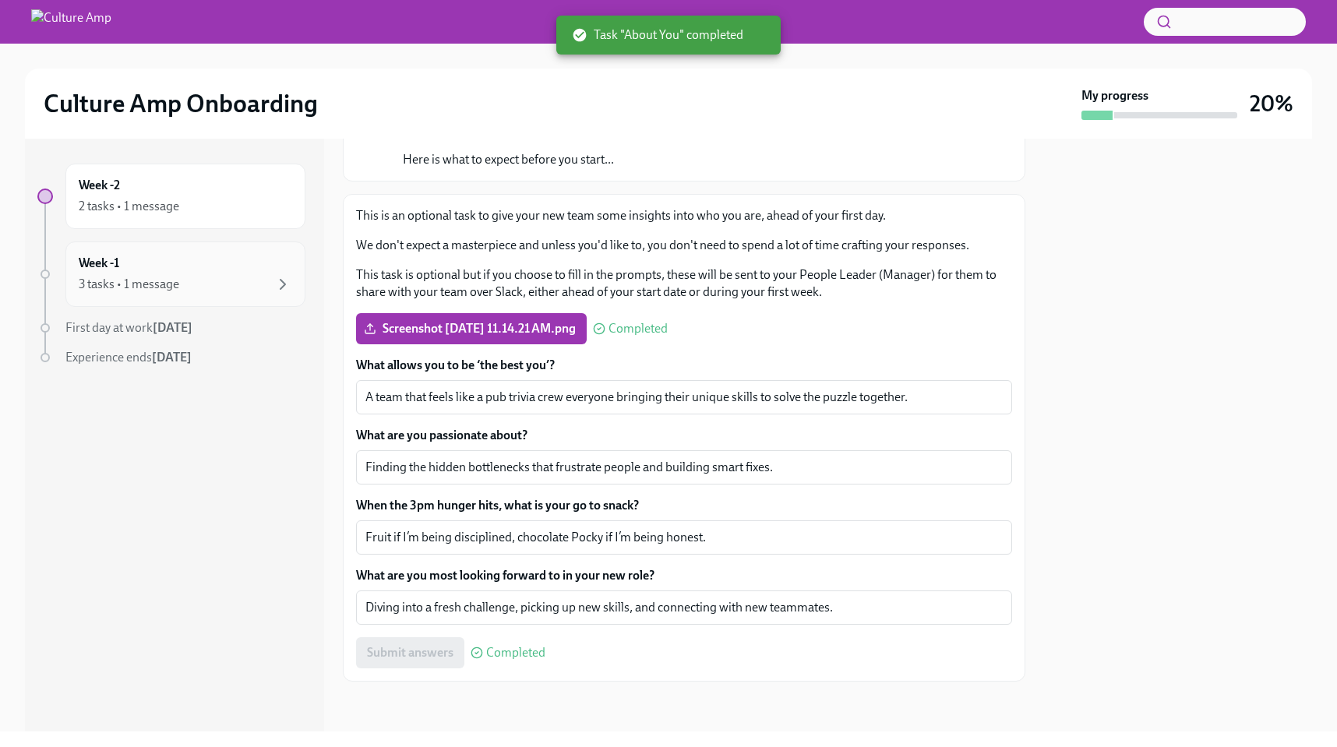
click at [213, 289] on div "3 tasks • 1 message" at bounding box center [186, 284] width 214 height 19
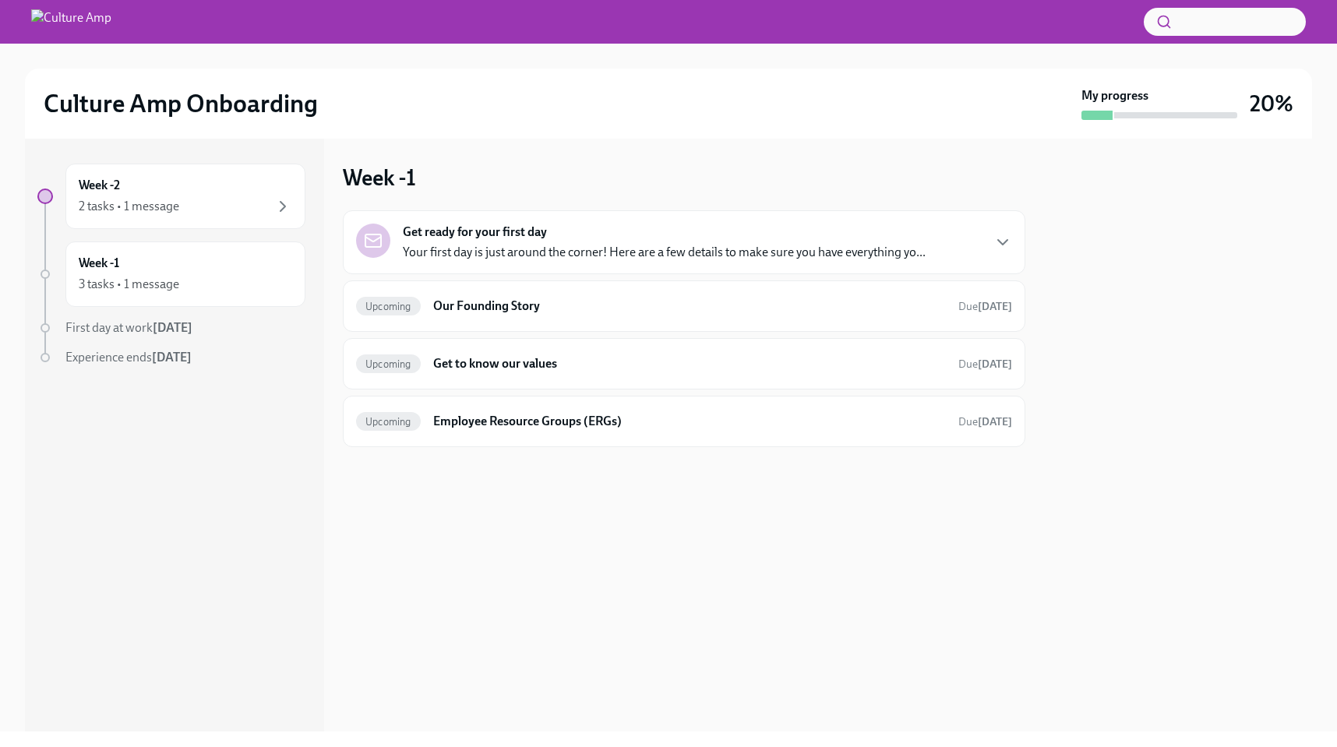
click at [127, 325] on span "First day at work [DATE]" at bounding box center [128, 327] width 127 height 15
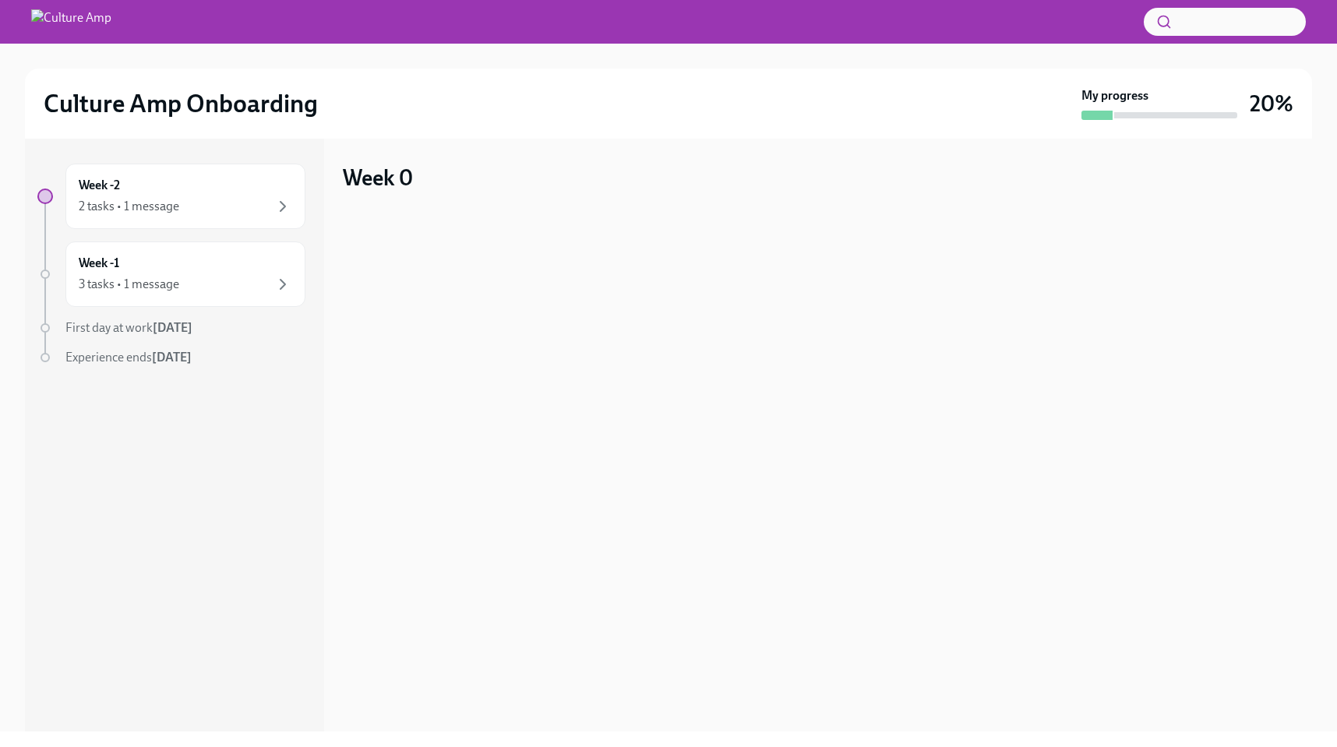
click at [148, 356] on span "Experience ends [DATE]" at bounding box center [128, 357] width 126 height 15
click at [147, 202] on div "2 tasks • 1 message" at bounding box center [129, 206] width 101 height 17
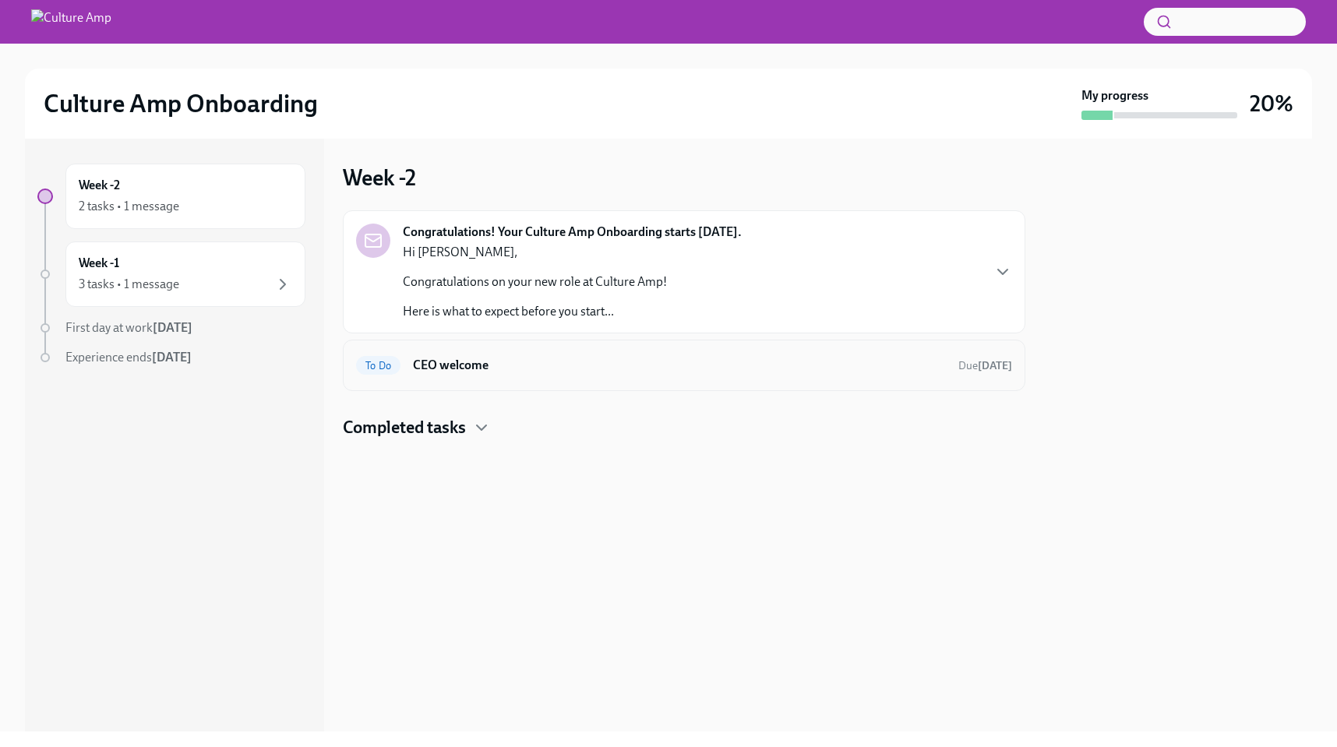
click at [492, 372] on h6 "CEO welcome" at bounding box center [679, 365] width 533 height 17
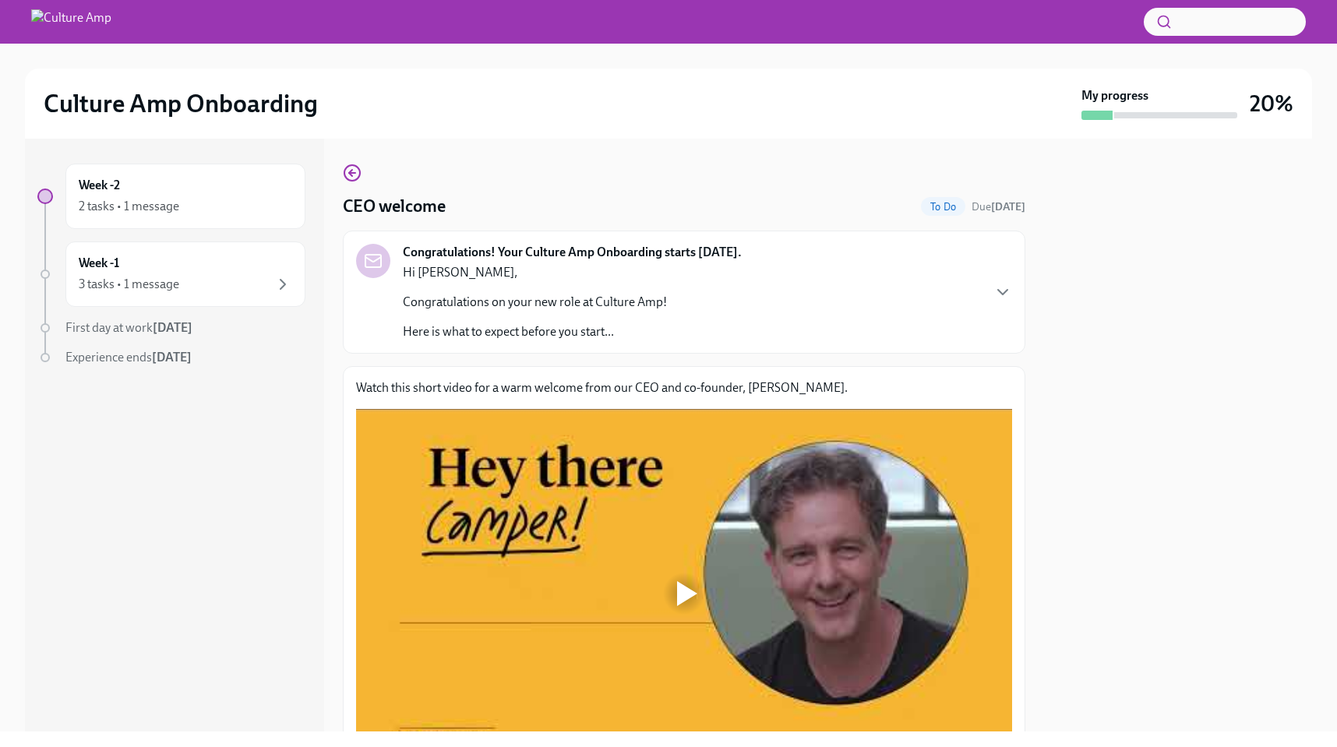
scroll to position [110, 0]
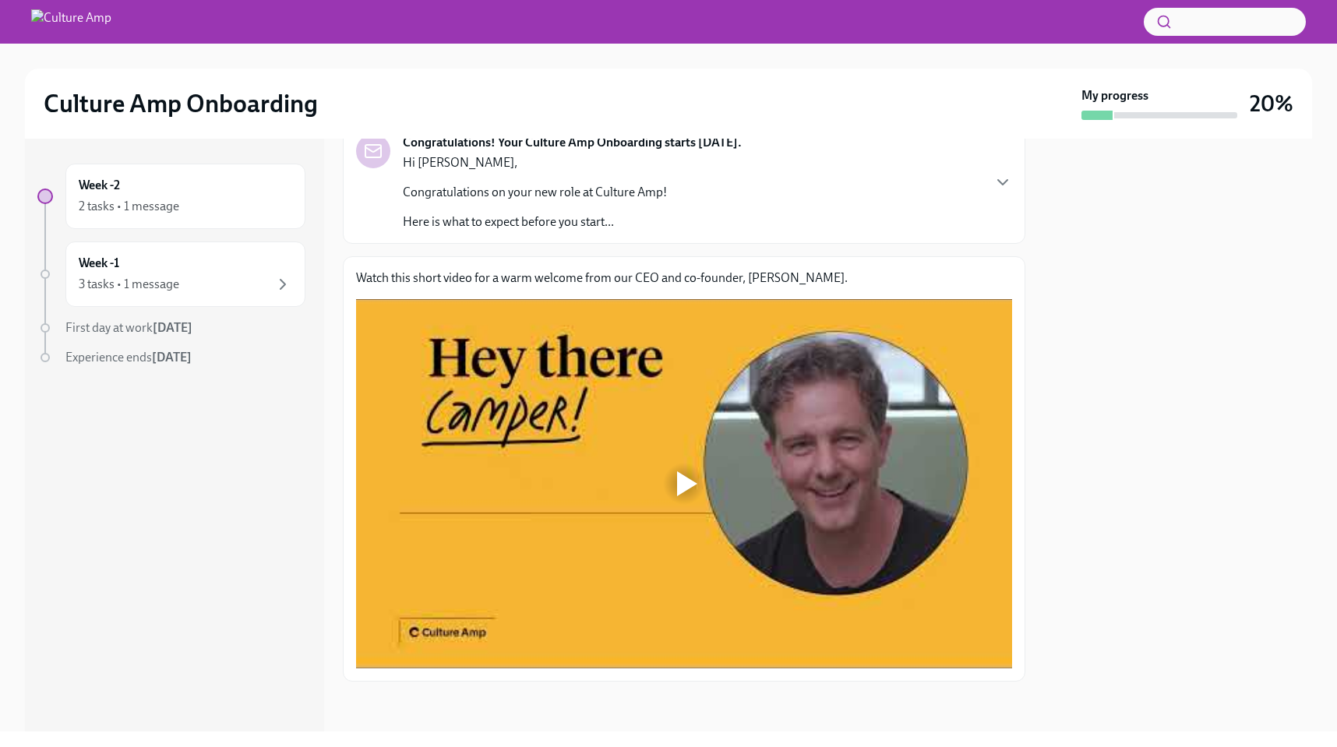
click at [690, 476] on div at bounding box center [687, 483] width 20 height 25
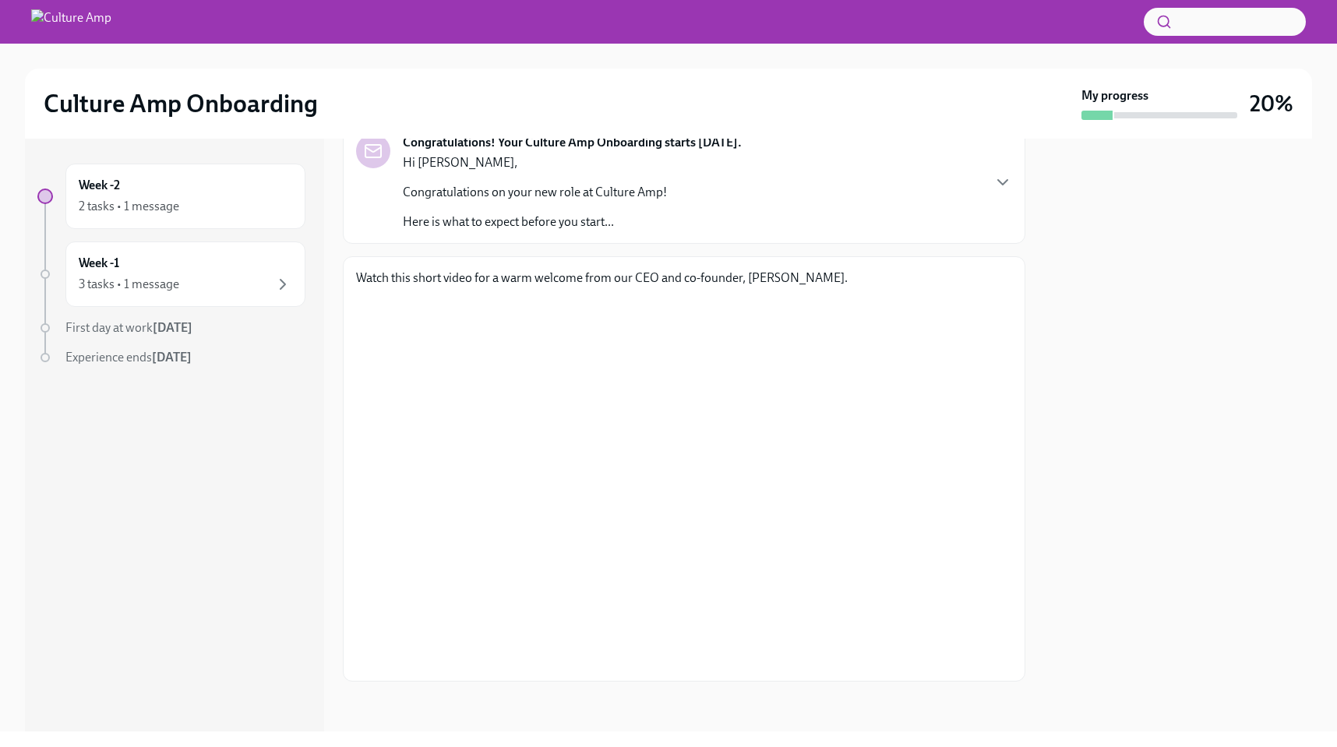
click at [121, 488] on div "Week -2 2 tasks • 1 message Week -1 3 tasks • 1 message First day at work [DATE…" at bounding box center [174, 435] width 299 height 593
click at [231, 499] on div "Week -2 2 tasks • 1 message Week -1 3 tasks • 1 message First day at work [DATE…" at bounding box center [174, 435] width 299 height 593
click at [210, 534] on div "Week -2 2 tasks • 1 message Week -1 3 tasks • 1 message First day at work [DATE…" at bounding box center [174, 435] width 299 height 593
click at [231, 568] on div "Week -2 2 tasks • 1 message Week -1 3 tasks • 1 message First day at work [DATE…" at bounding box center [174, 435] width 299 height 593
click at [229, 576] on div "Week -2 2 tasks • 1 message Week -1 3 tasks • 1 message First day at work [DATE…" at bounding box center [174, 435] width 299 height 593
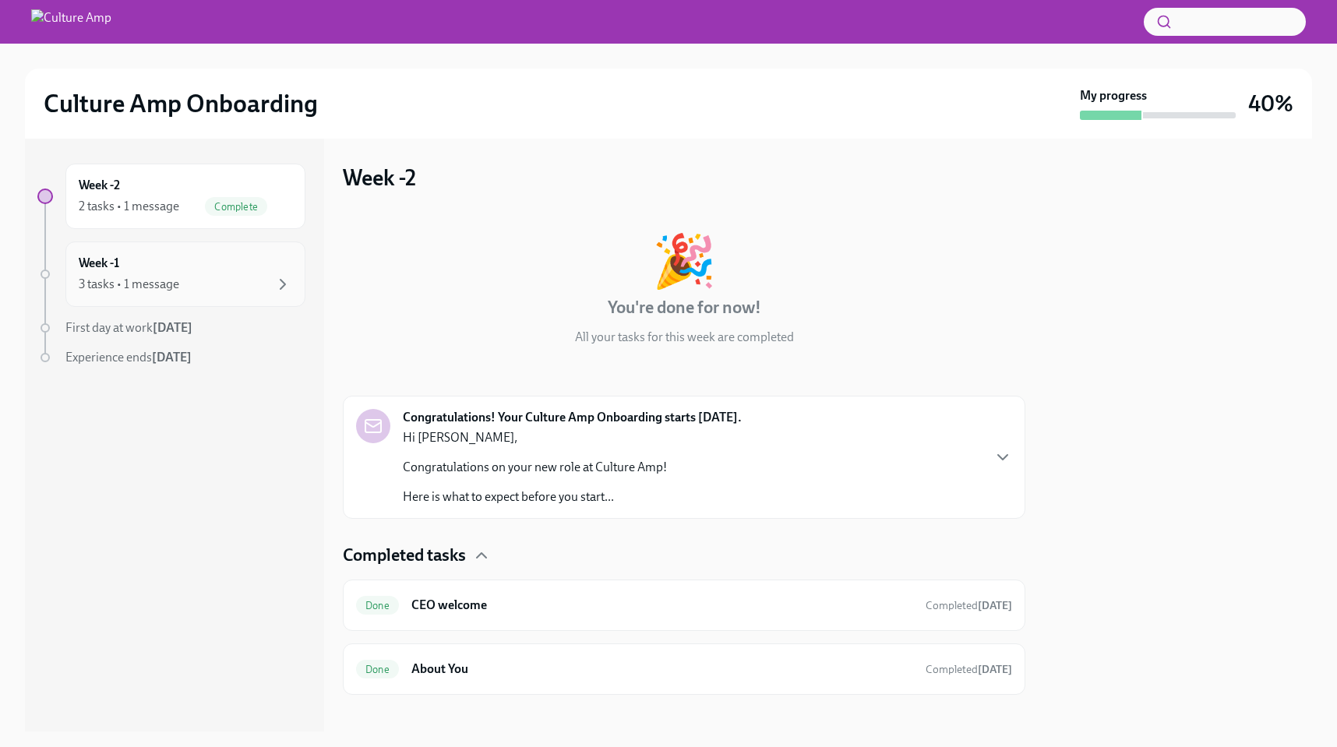
click at [185, 263] on div "Week -1 3 tasks • 1 message" at bounding box center [186, 274] width 214 height 39
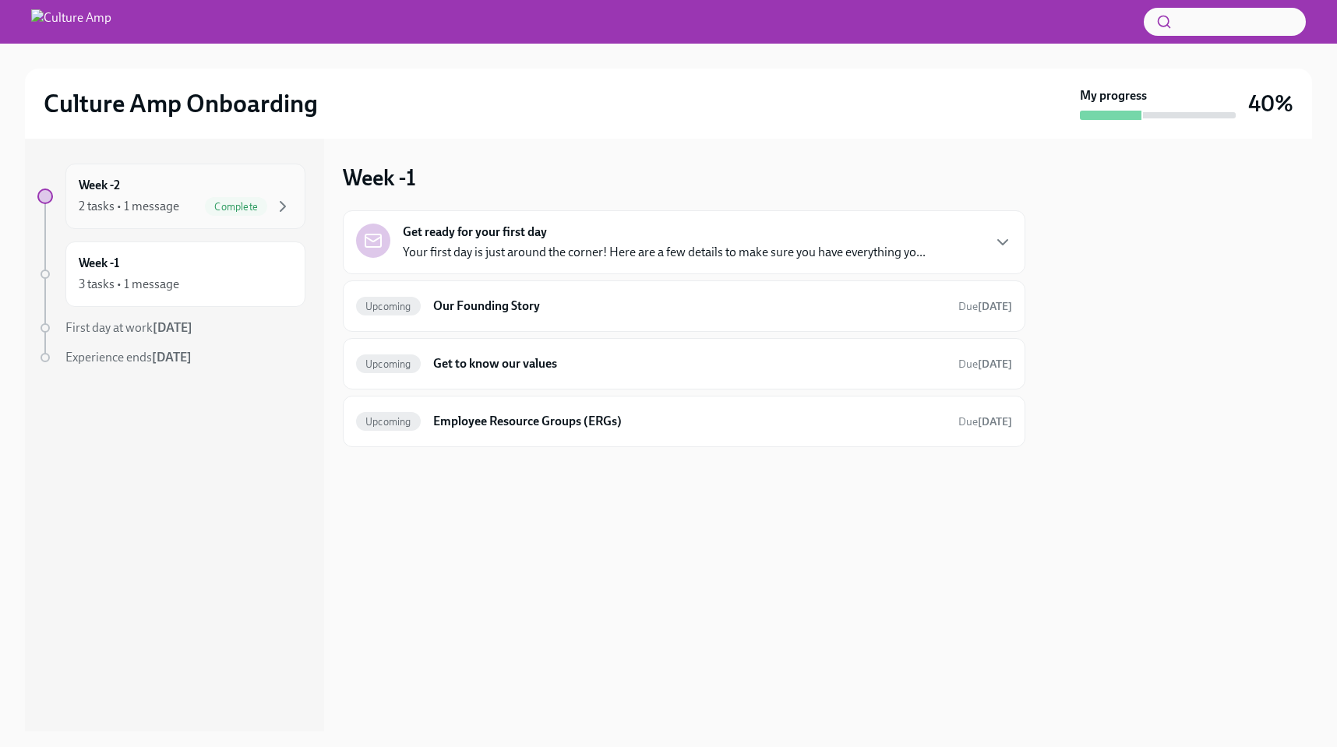
click at [161, 202] on div "2 tasks • 1 message" at bounding box center [129, 206] width 101 height 17
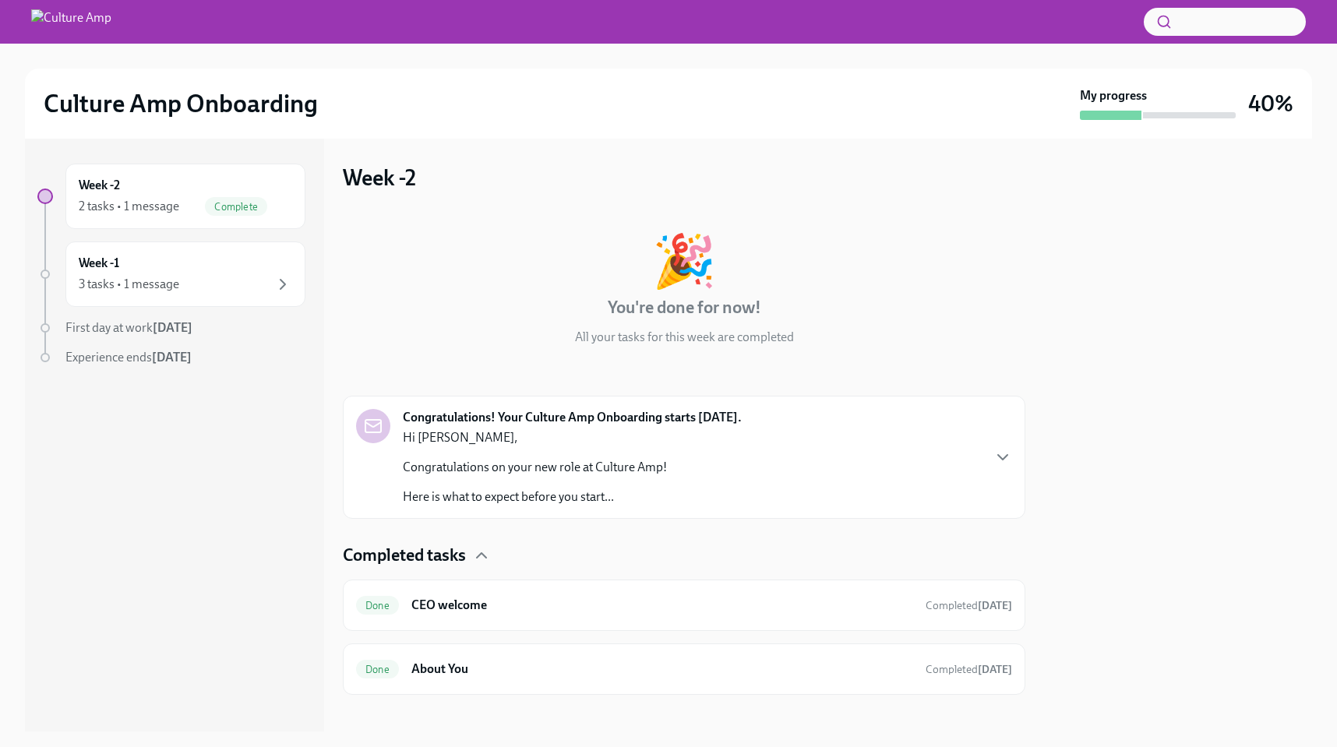
scroll to position [13, 0]
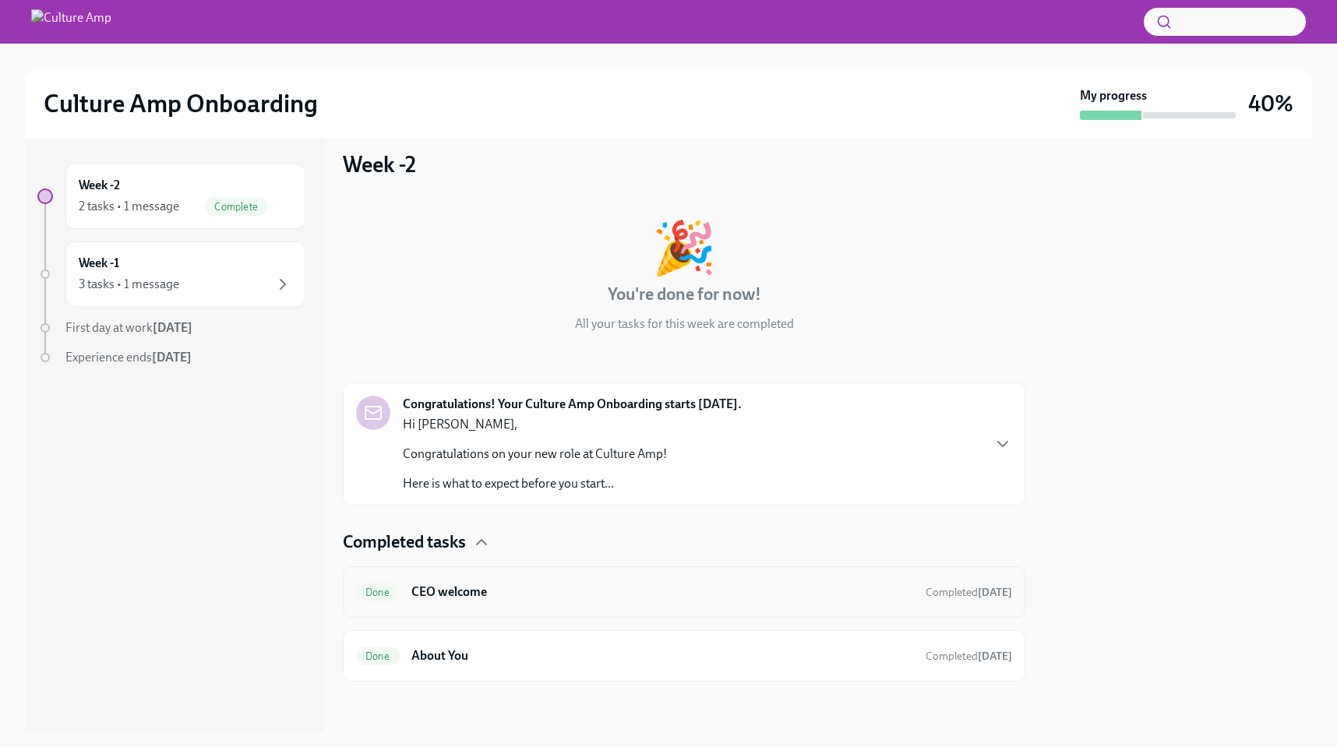
click at [606, 595] on h6 "CEO welcome" at bounding box center [662, 592] width 502 height 17
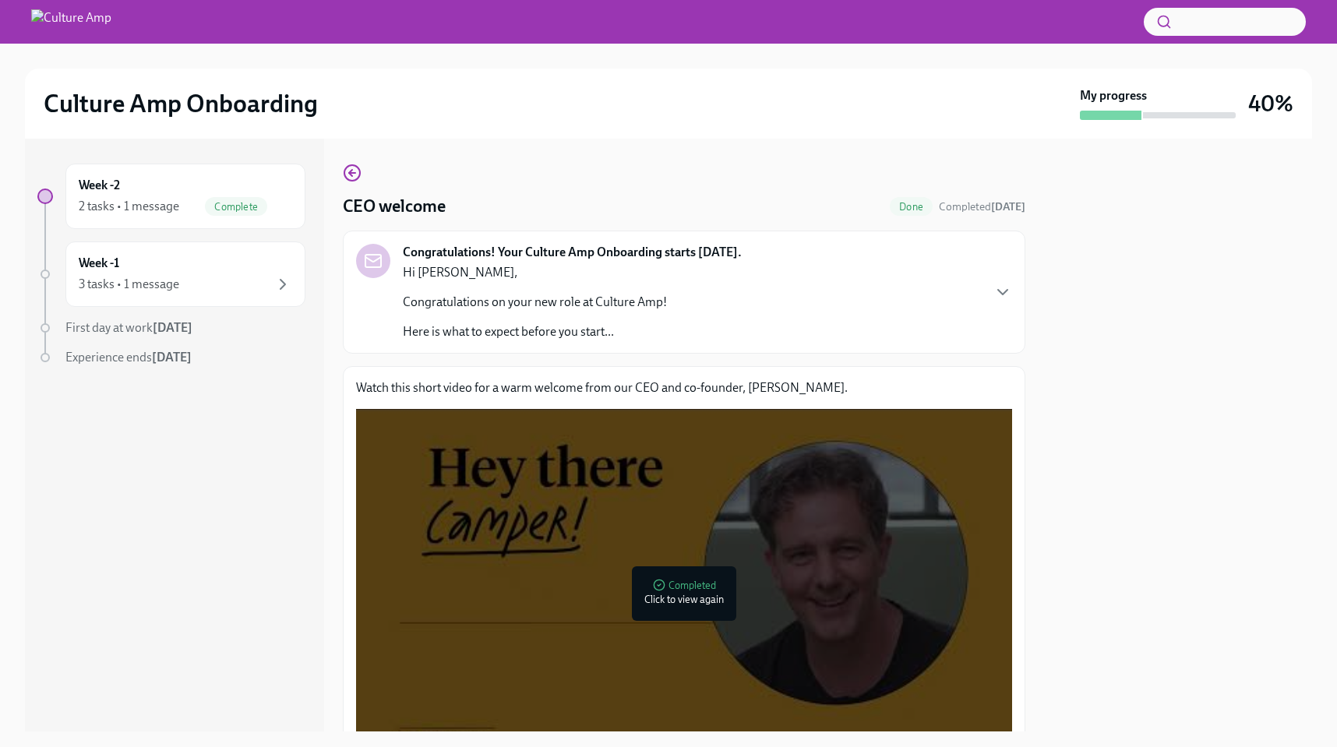
scroll to position [110, 0]
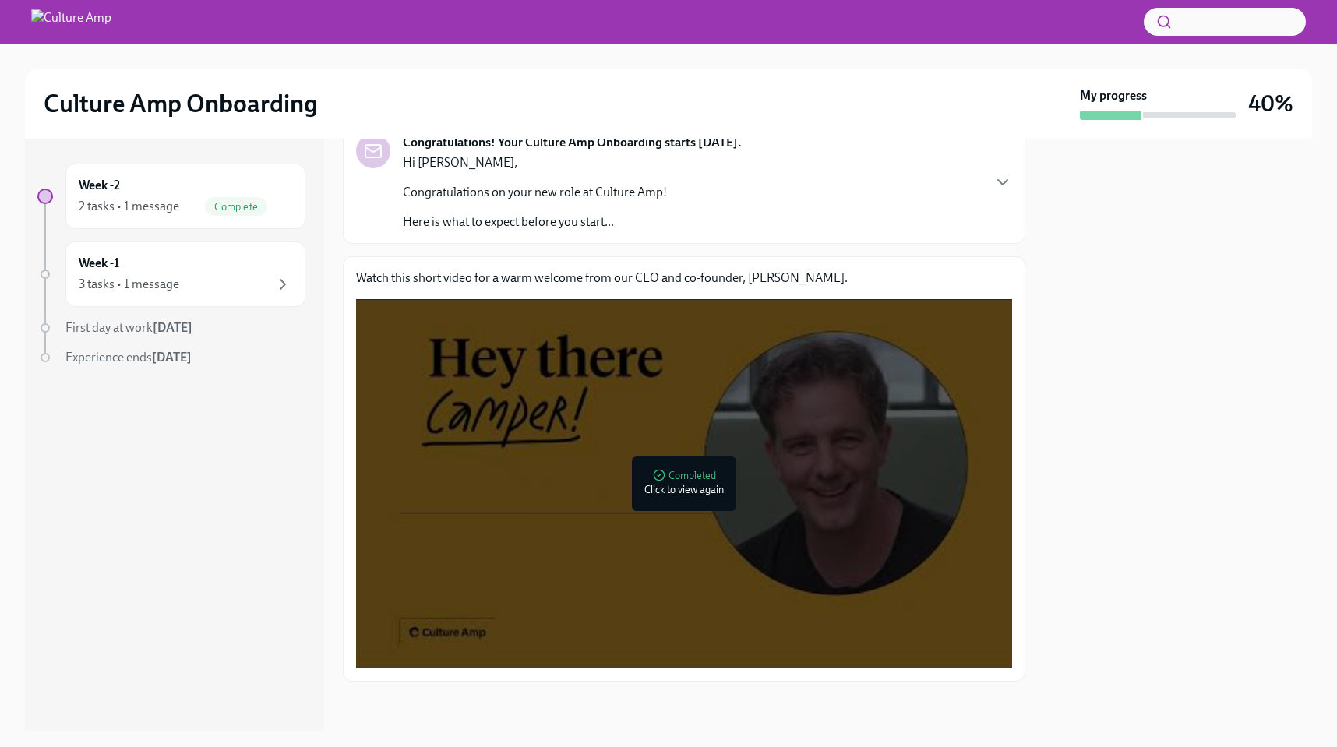
click at [677, 485] on div at bounding box center [687, 483] width 20 height 25
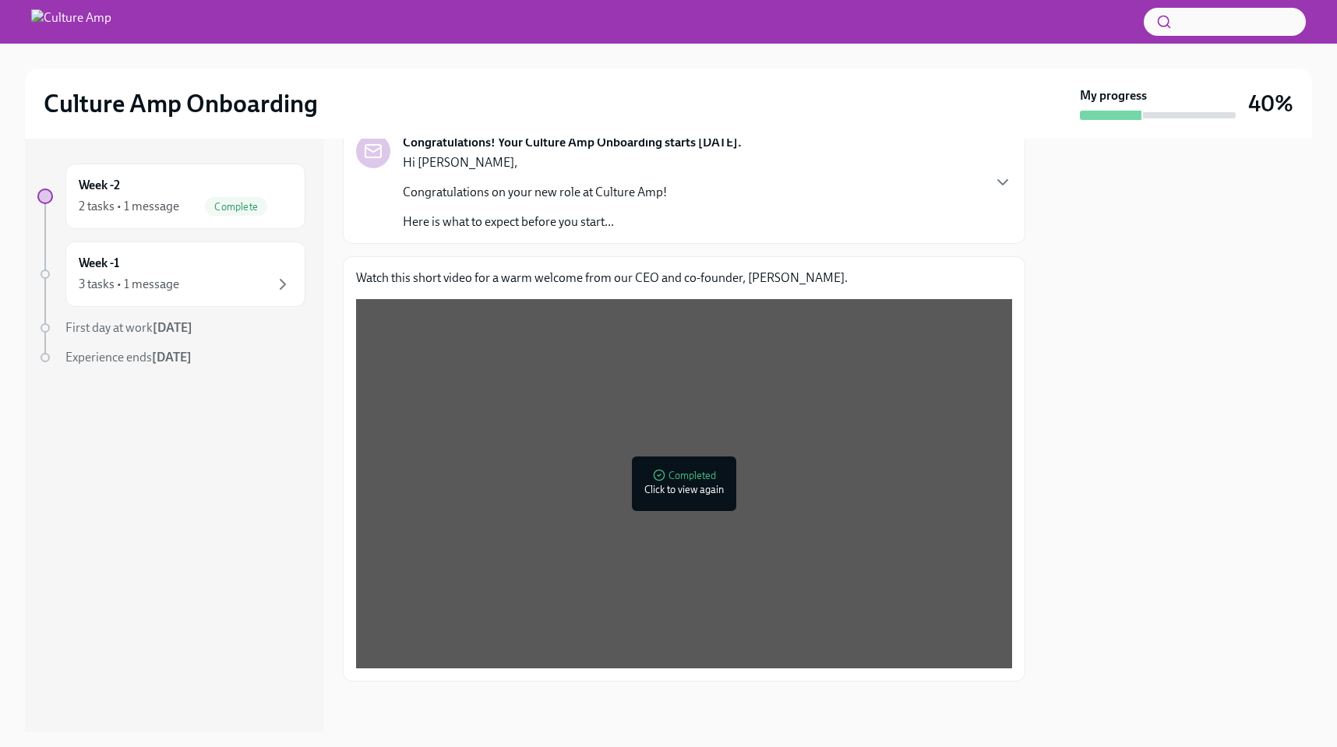
click at [334, 542] on div "Week -2 2 tasks • 1 message Complete Week -1 3 tasks • 1 message First day at w…" at bounding box center [668, 435] width 1287 height 593
